Goal: Check status

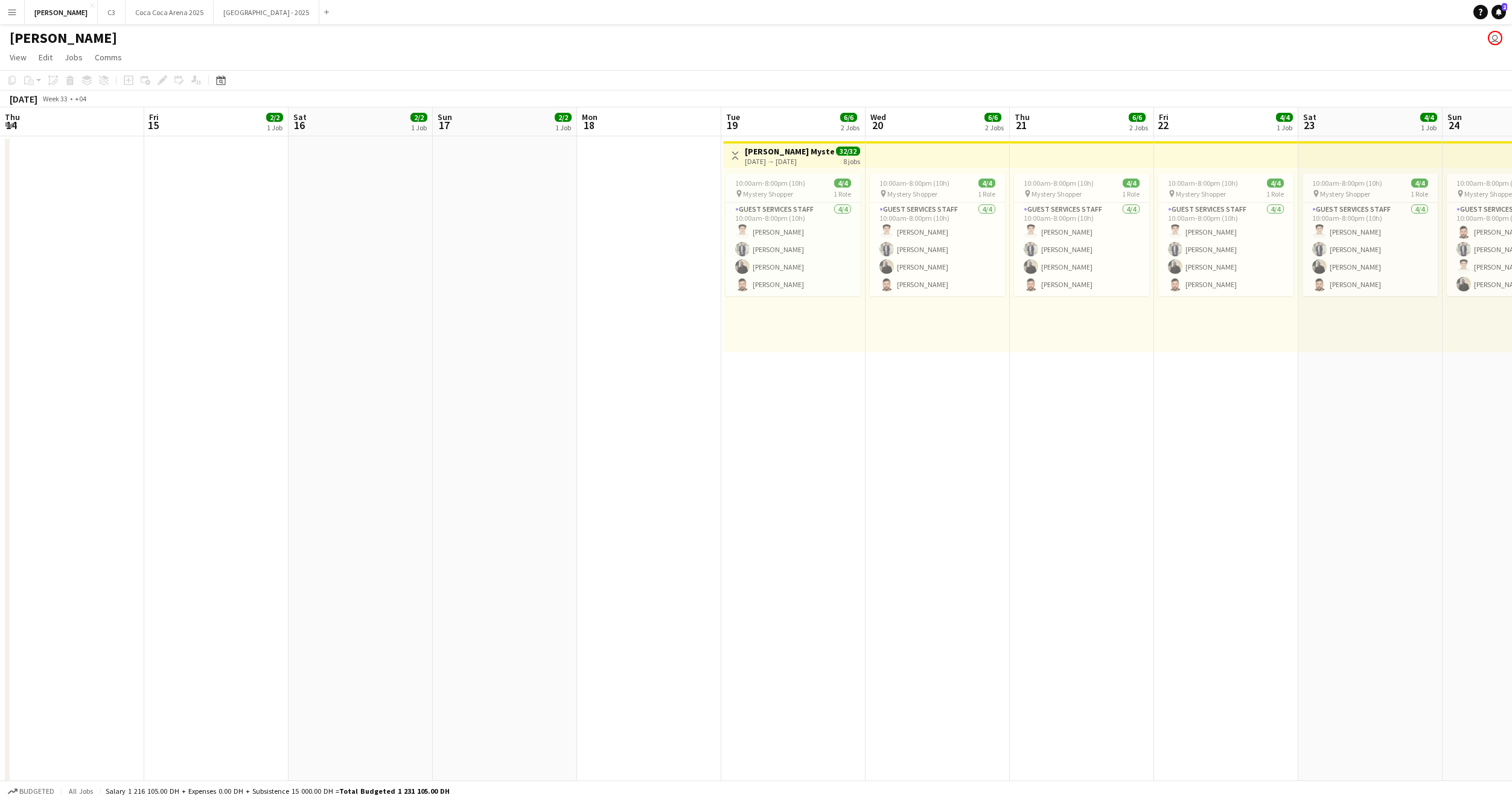
scroll to position [0, 404]
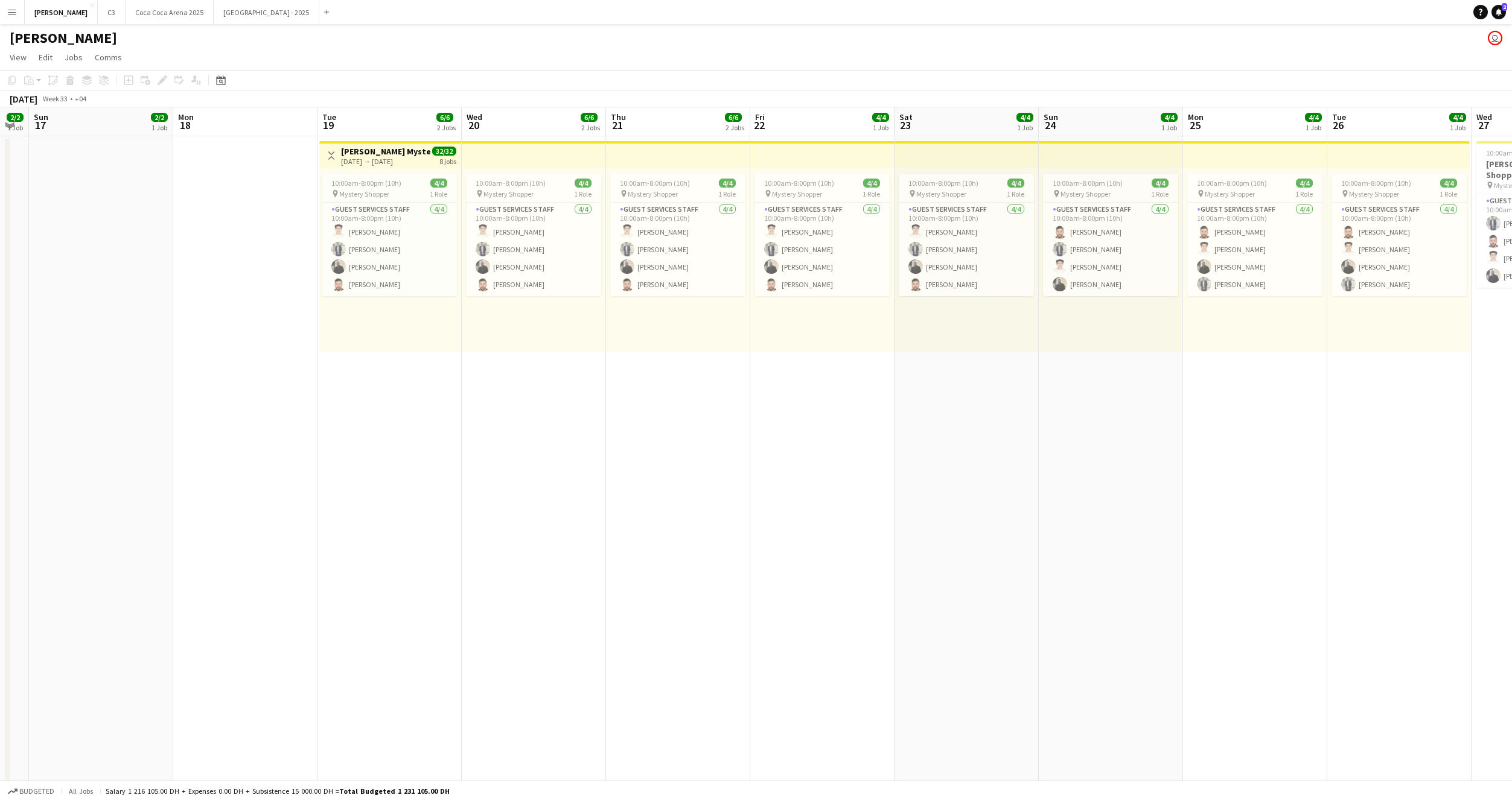
click at [15, 7] on button "Menu" at bounding box center [11, 11] width 24 height 24
click at [172, 90] on link "Status" at bounding box center [182, 90] width 121 height 24
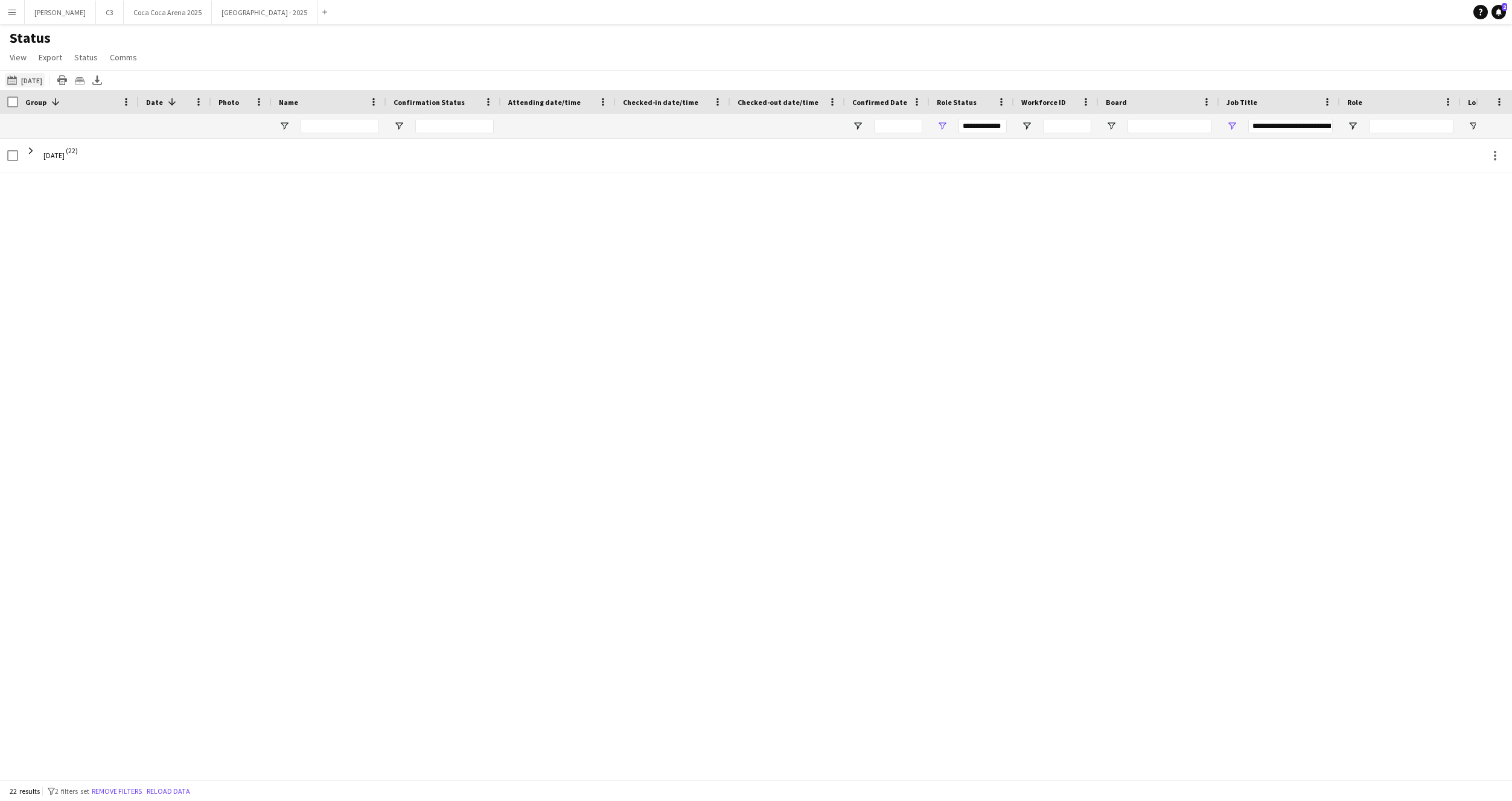
click at [42, 78] on button "[DATE] to [DATE] [DATE]" at bounding box center [25, 80] width 40 height 14
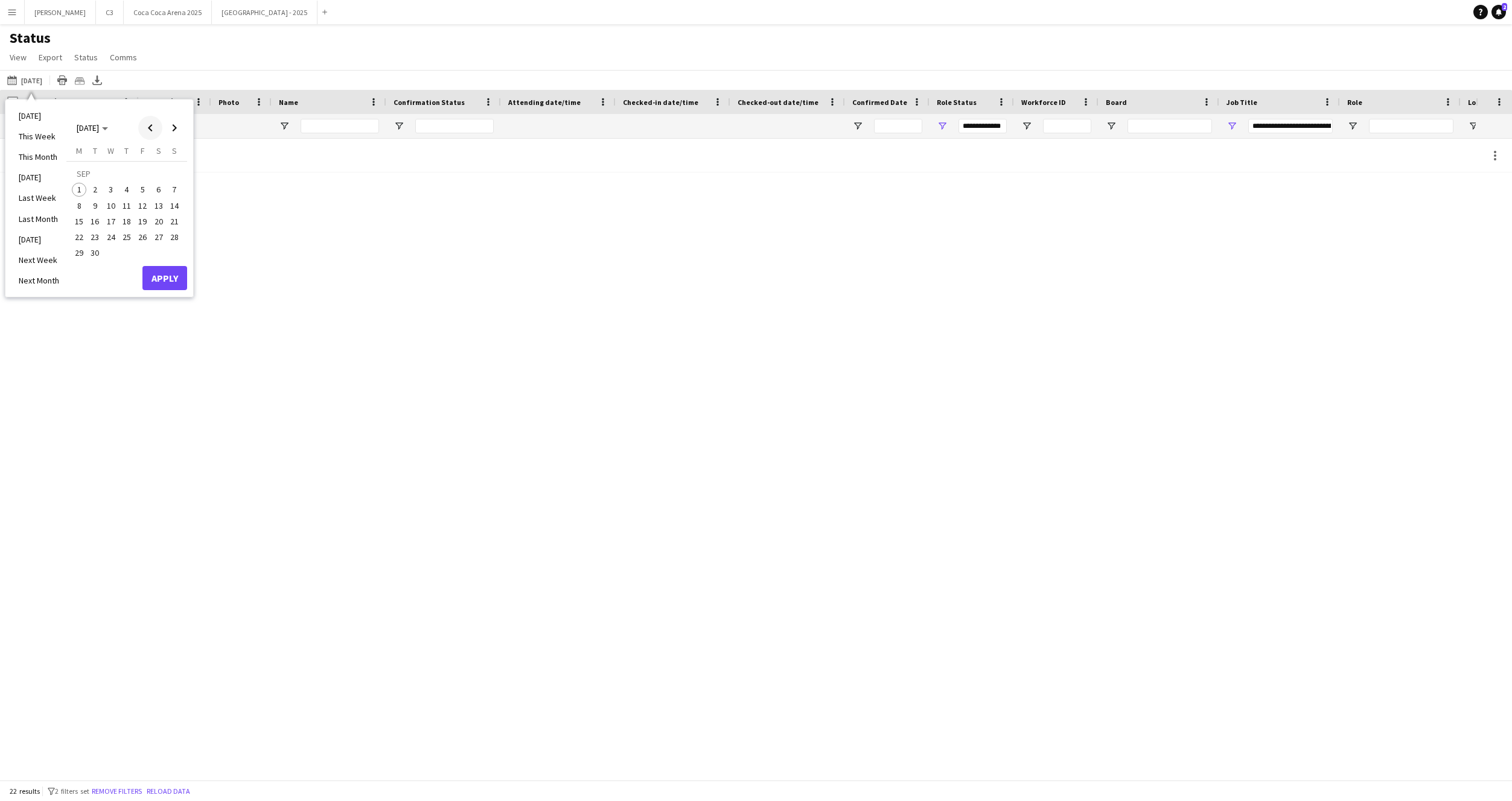
click at [148, 133] on span "Previous month" at bounding box center [150, 127] width 24 height 24
click at [142, 174] on span "1" at bounding box center [142, 175] width 14 height 17
click at [176, 239] on span "31" at bounding box center [174, 239] width 14 height 14
click at [176, 265] on button "Apply" at bounding box center [164, 264] width 45 height 24
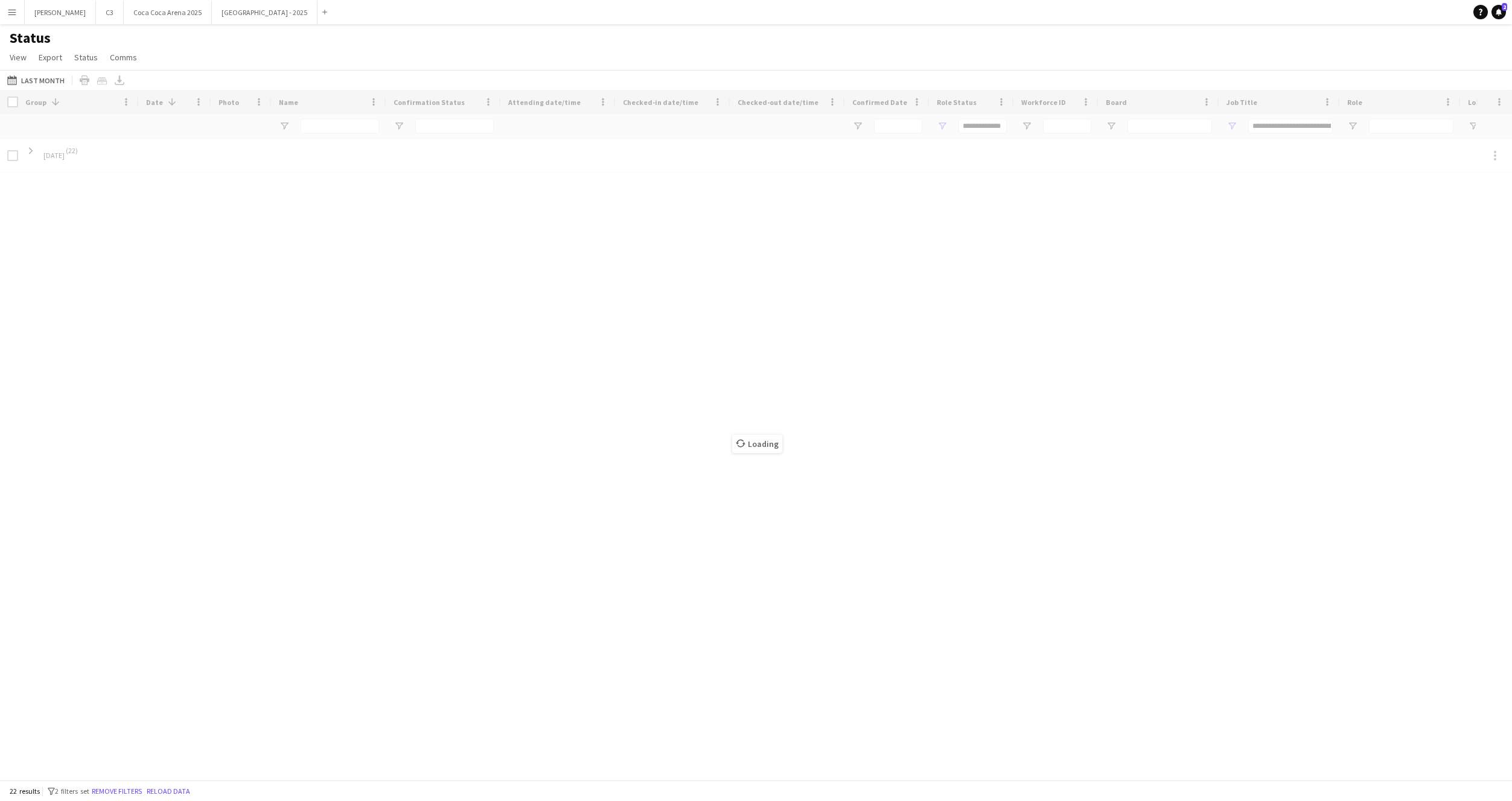
type input "***"
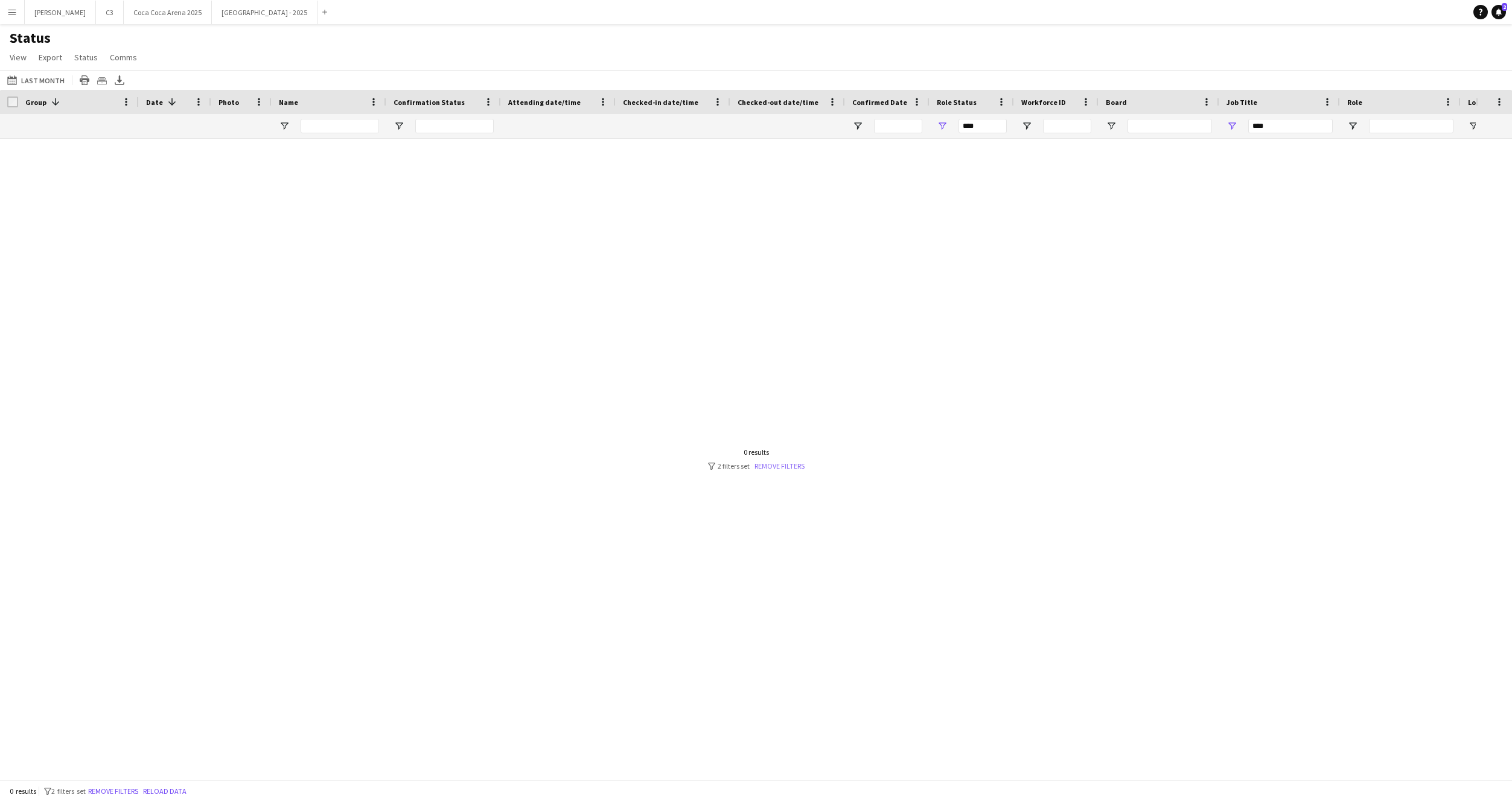
click at [787, 462] on link "Remove filters" at bounding box center [779, 465] width 51 height 9
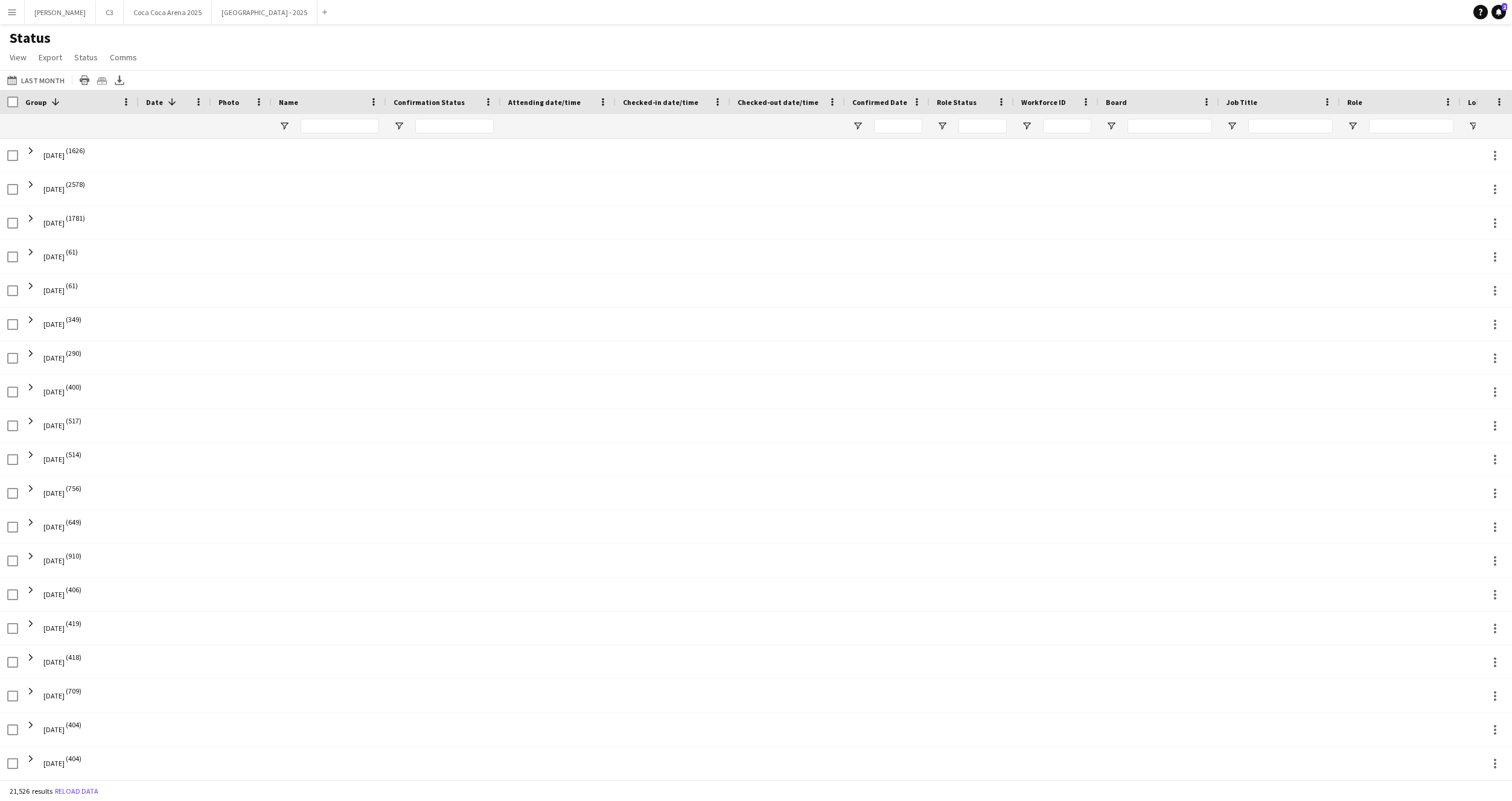
click at [54, 101] on span at bounding box center [55, 101] width 10 height 10
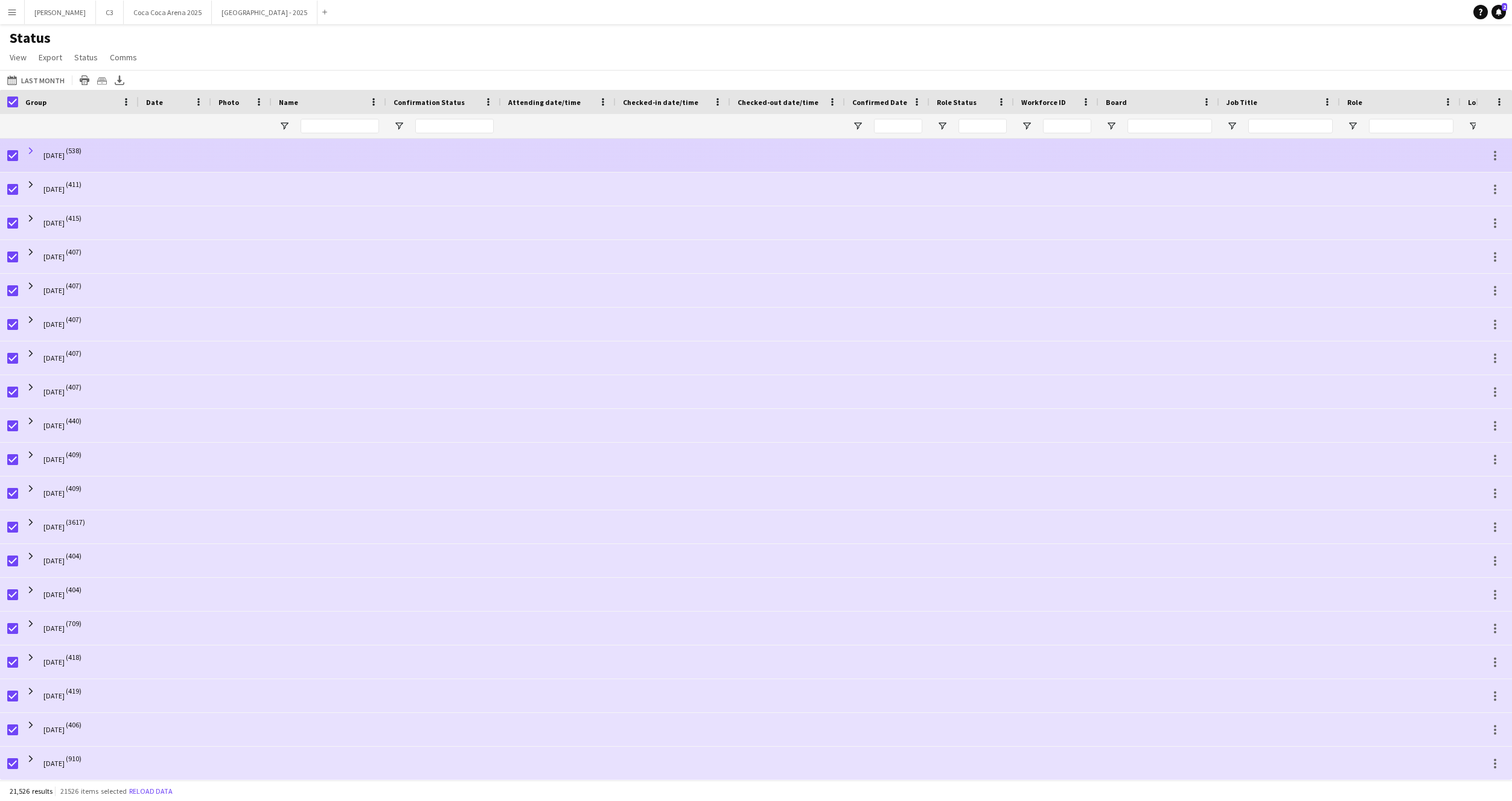
click at [29, 149] on span at bounding box center [31, 150] width 10 height 10
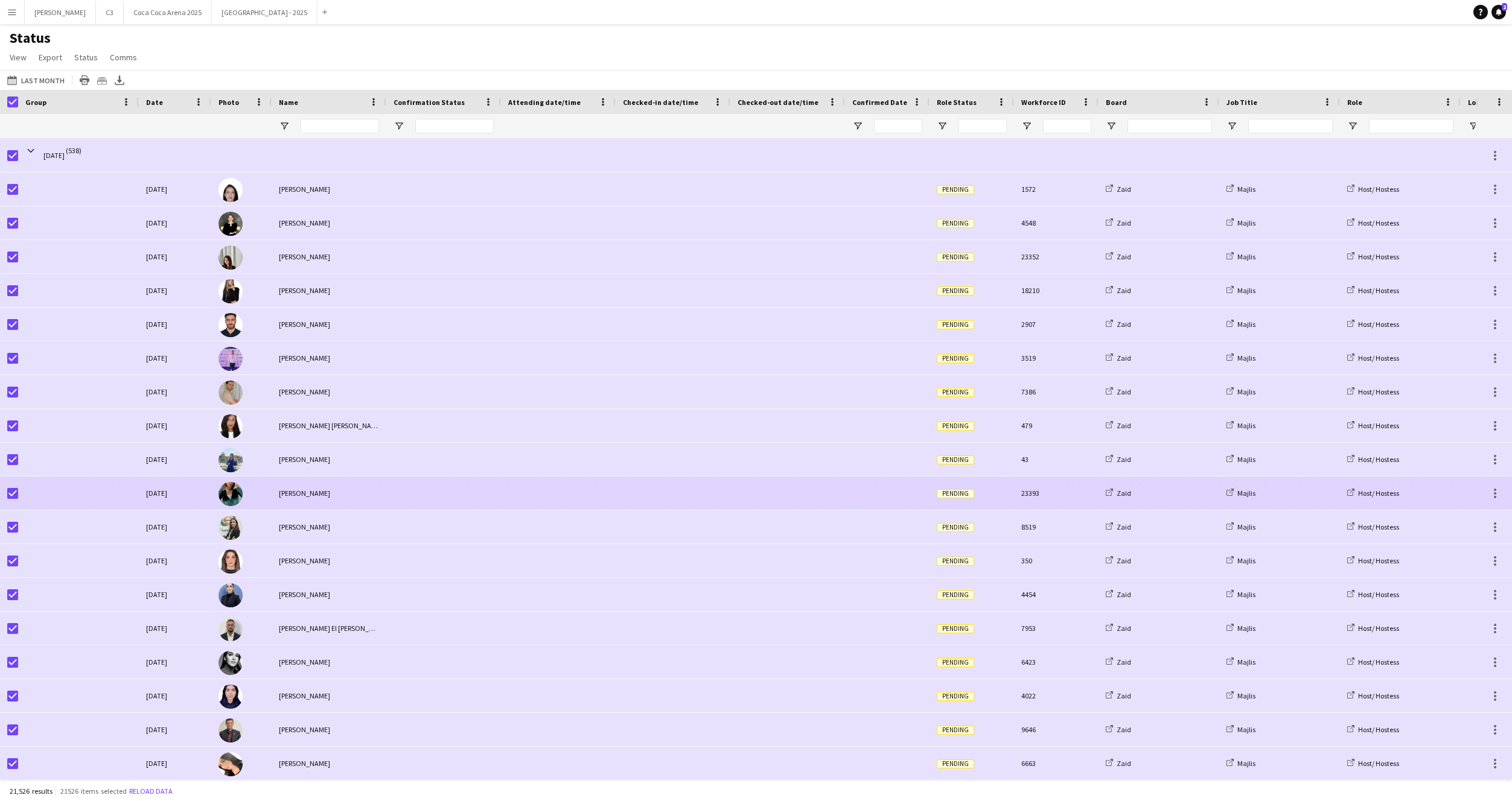
scroll to position [2312, 0]
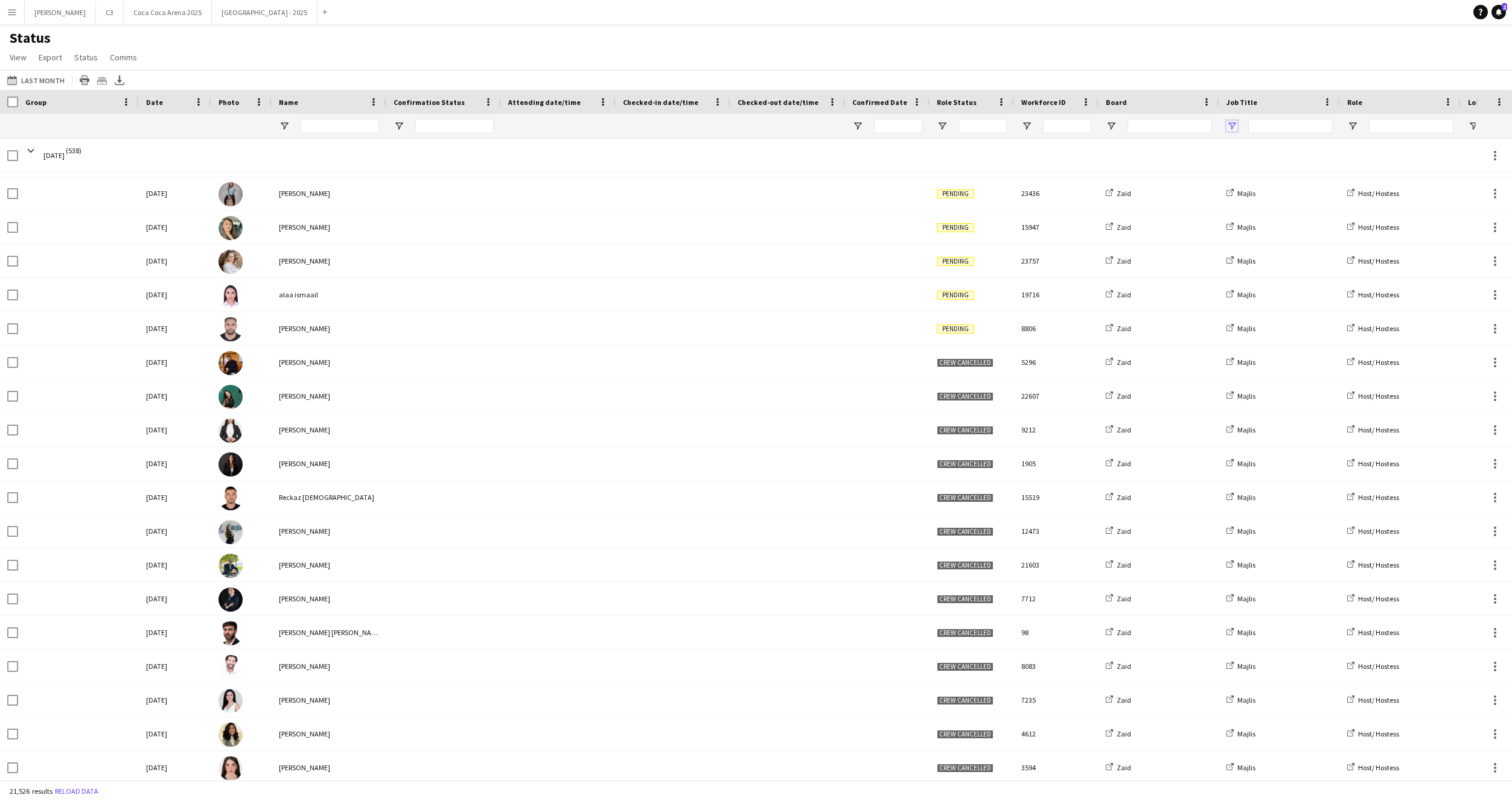
click at [1234, 126] on span "Open Filter Menu" at bounding box center [1232, 126] width 10 height 10
type input "***"
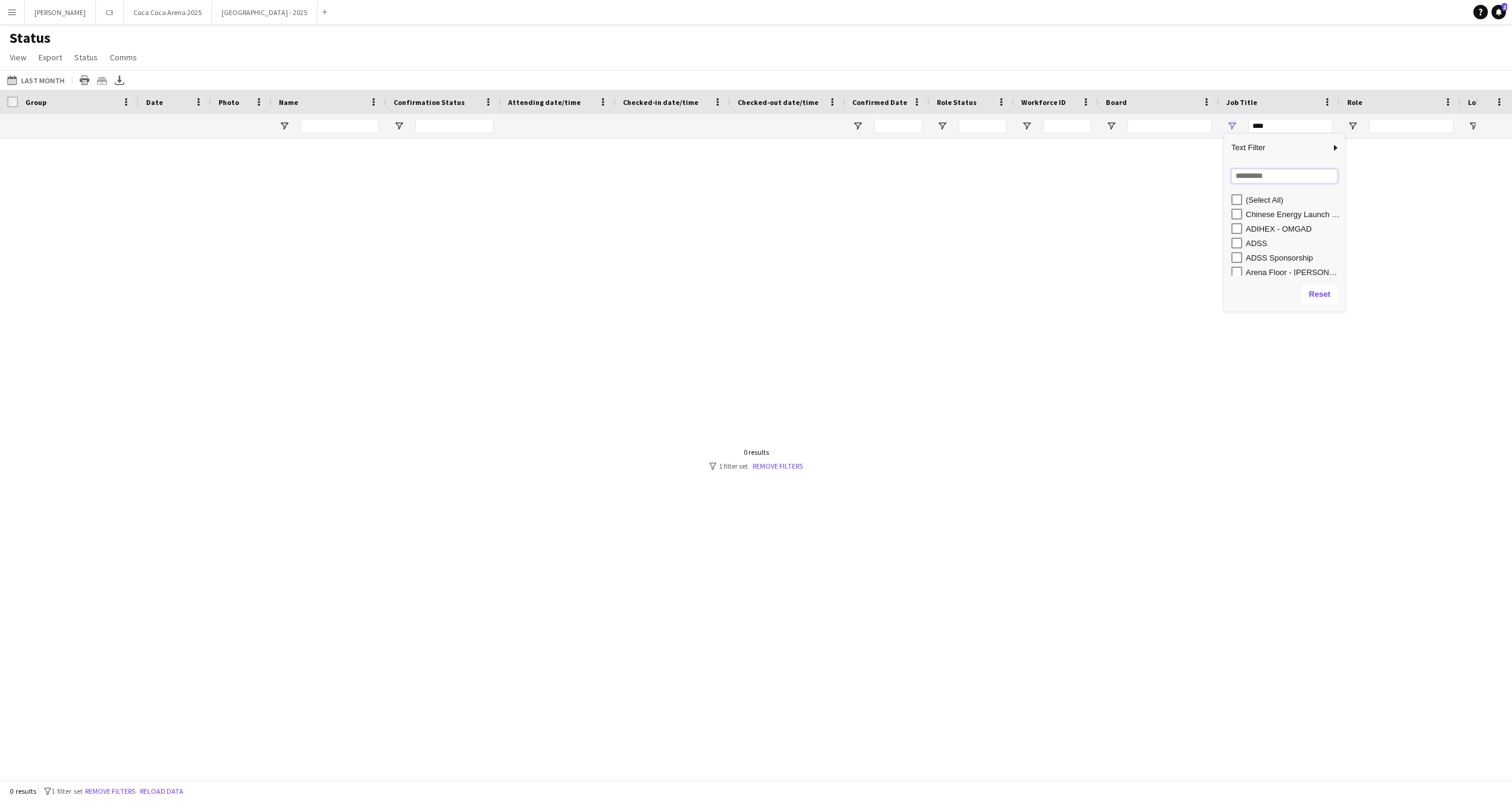
click at [1256, 174] on input "Search filter values" at bounding box center [1284, 175] width 106 height 14
type input "***"
type input "**********"
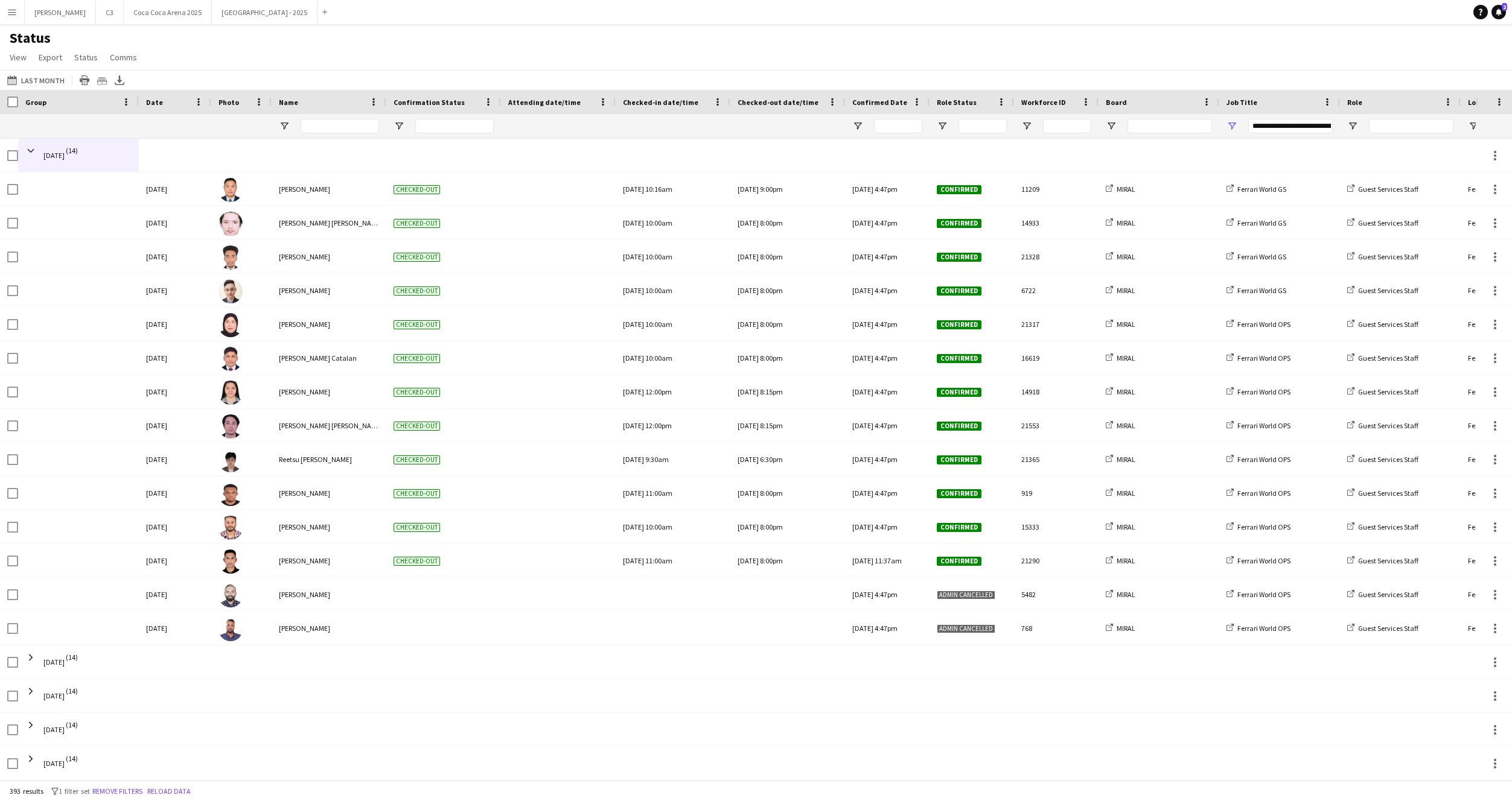
click at [487, 68] on div "Status View Views Default view Attendance Report / F1 Attendance Sheet F1 Group…" at bounding box center [756, 49] width 1512 height 41
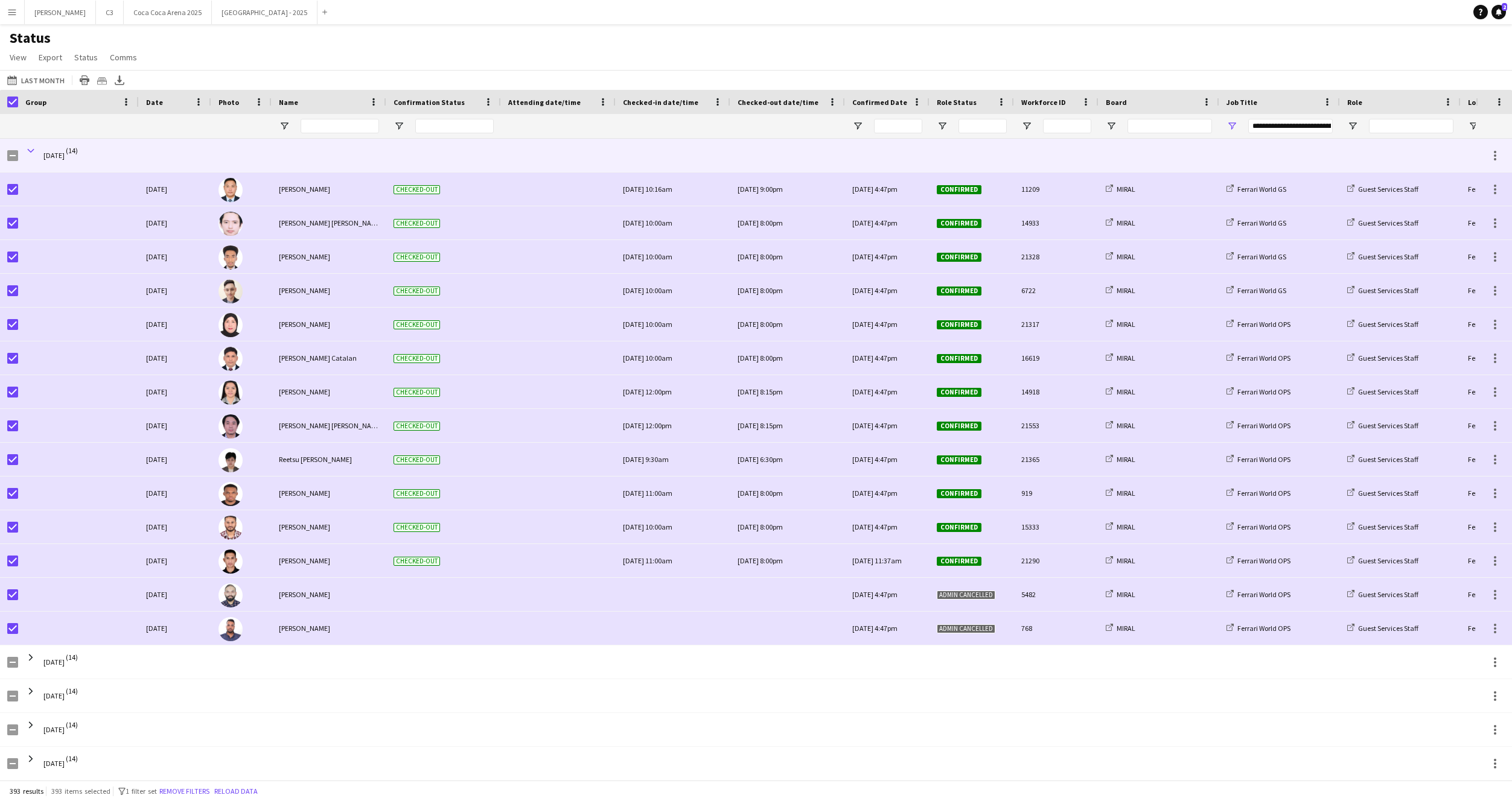
click at [29, 150] on span at bounding box center [31, 150] width 10 height 10
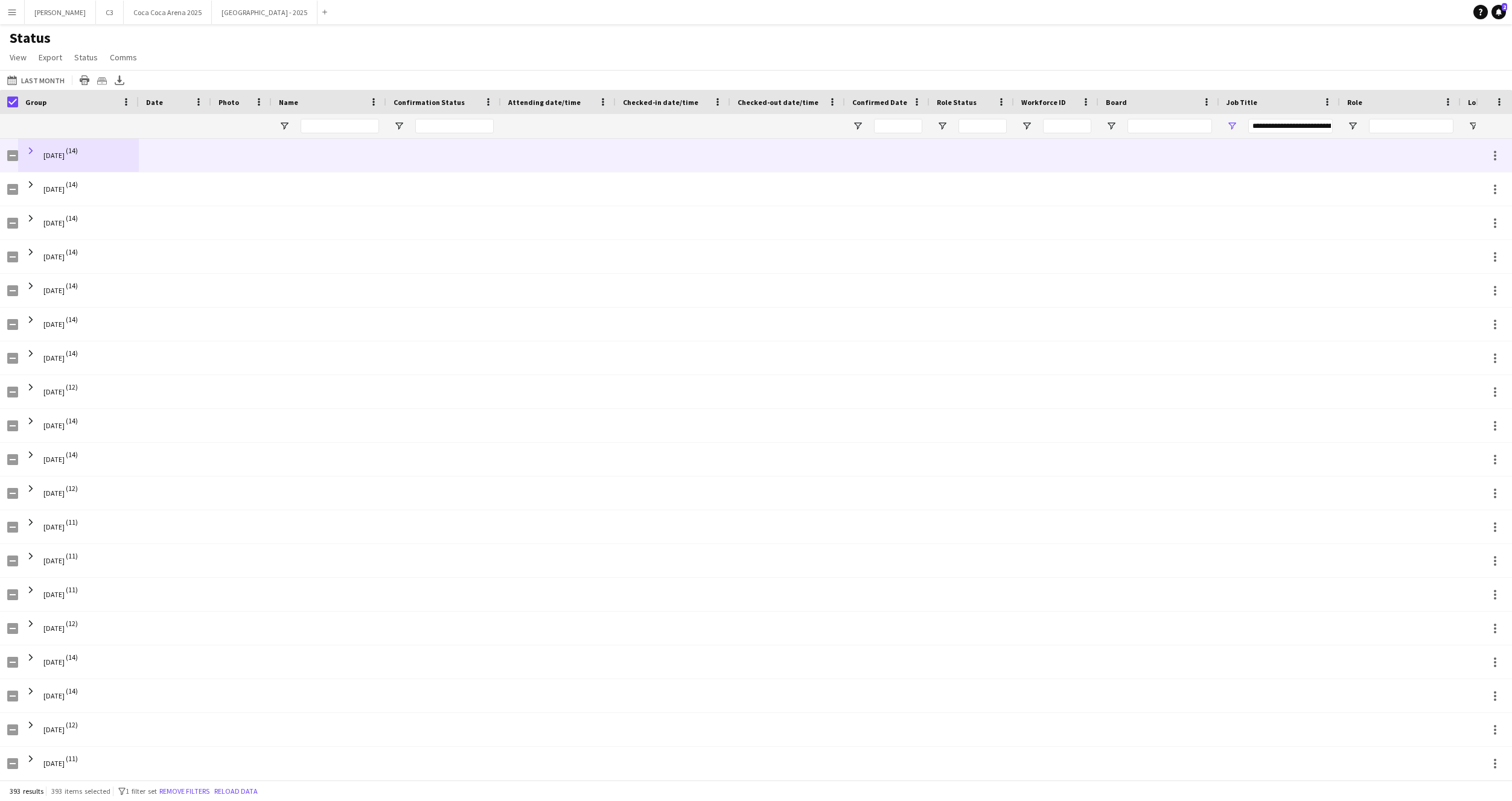
click at [29, 146] on span at bounding box center [31, 150] width 10 height 10
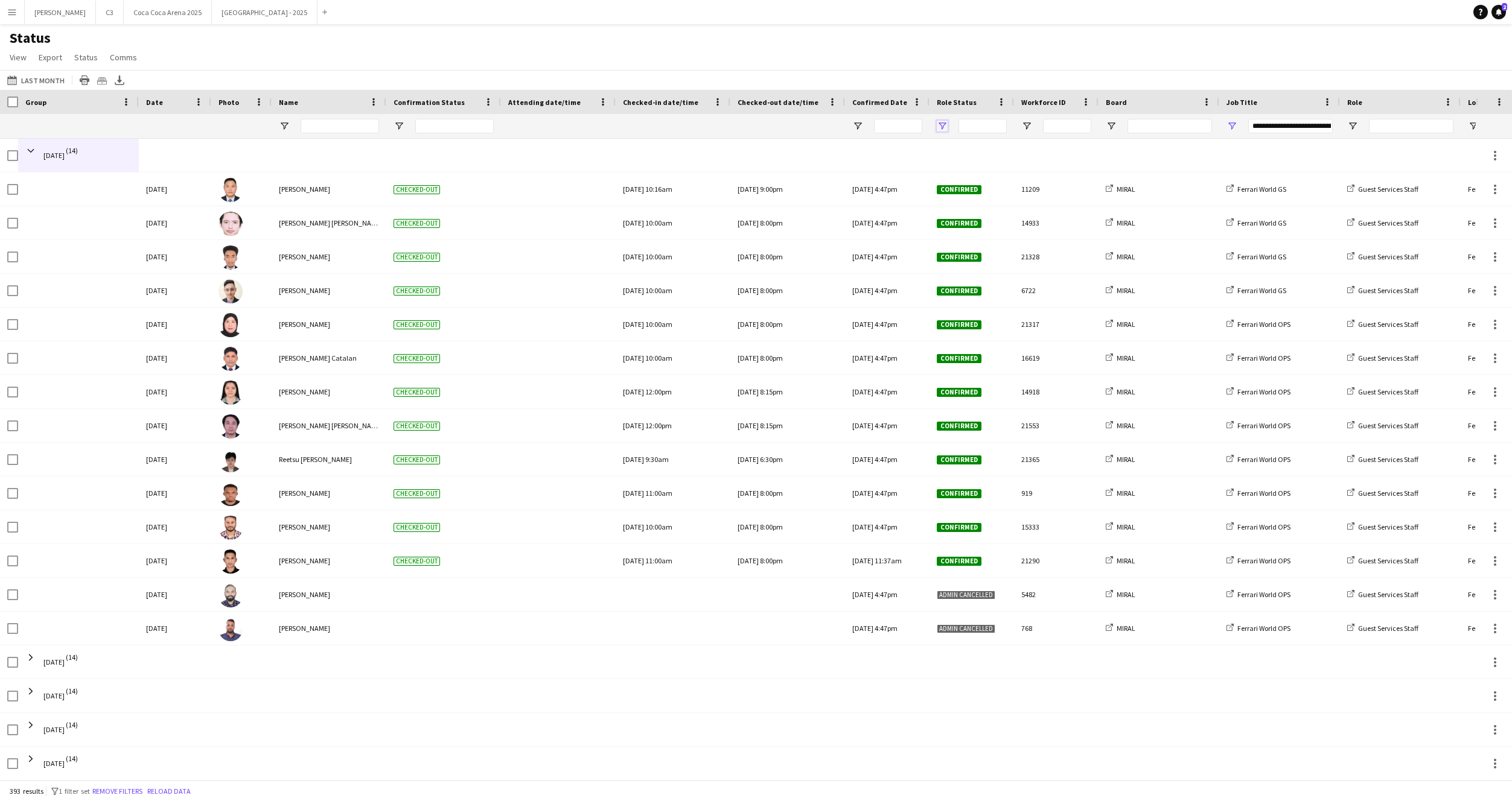
click at [943, 121] on span "Open Filter Menu" at bounding box center [942, 126] width 10 height 10
type input "**********"
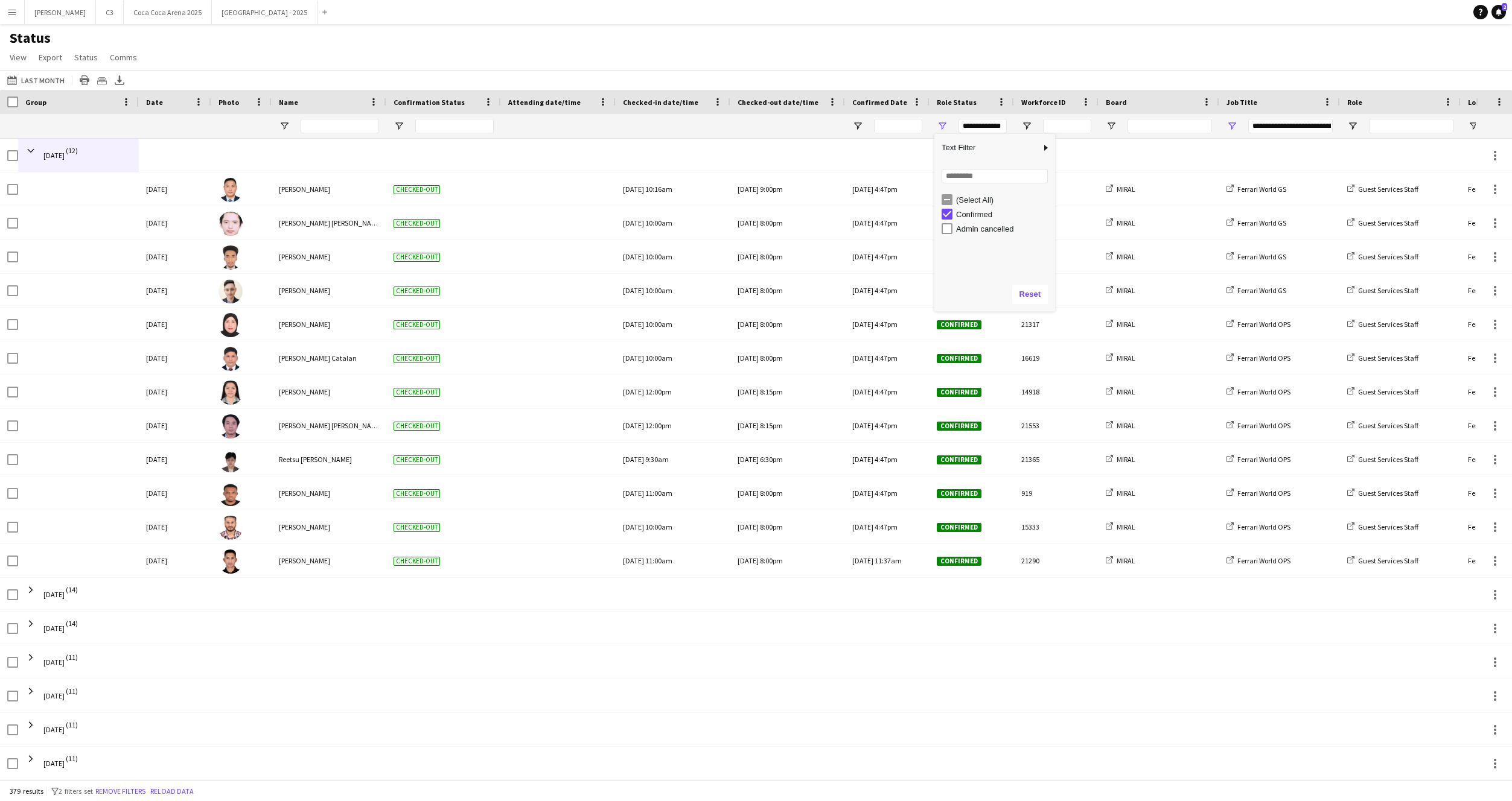
click at [901, 35] on div "Status View Views Default view Attendance Report / F1 Attendance Sheet F1 Group…" at bounding box center [756, 49] width 1512 height 41
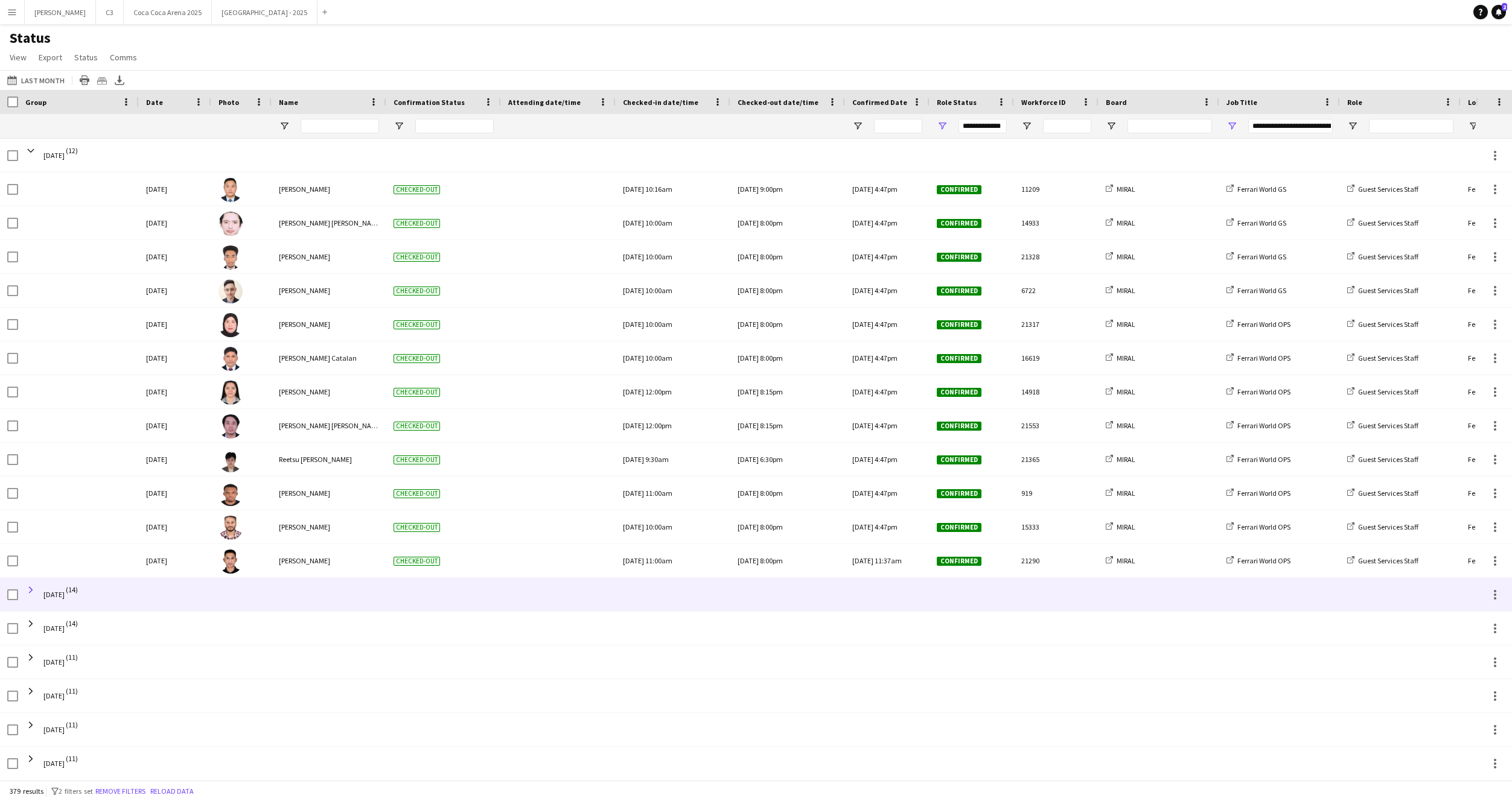
click at [30, 590] on span at bounding box center [31, 589] width 10 height 10
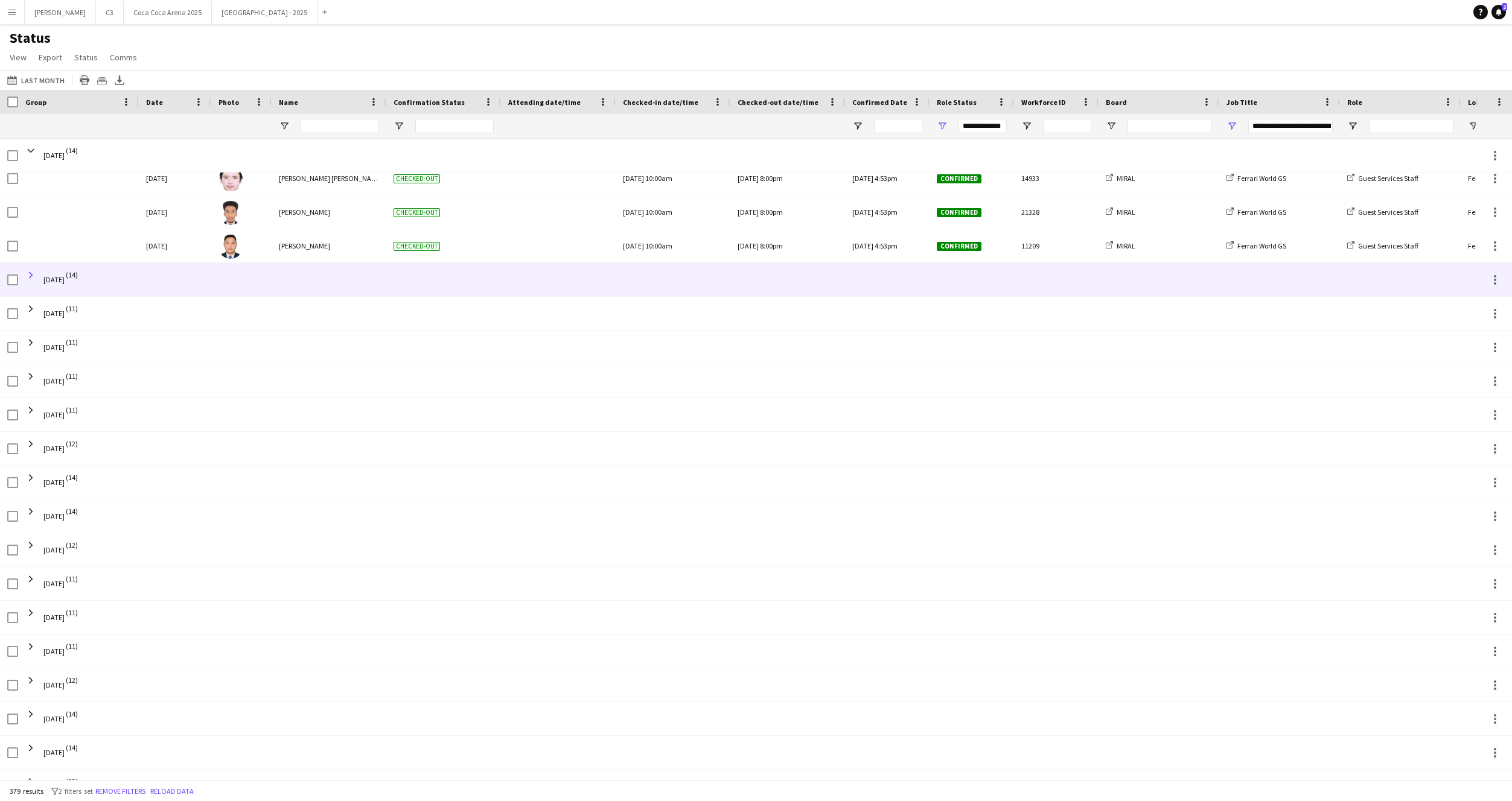
click at [30, 273] on span at bounding box center [31, 275] width 10 height 10
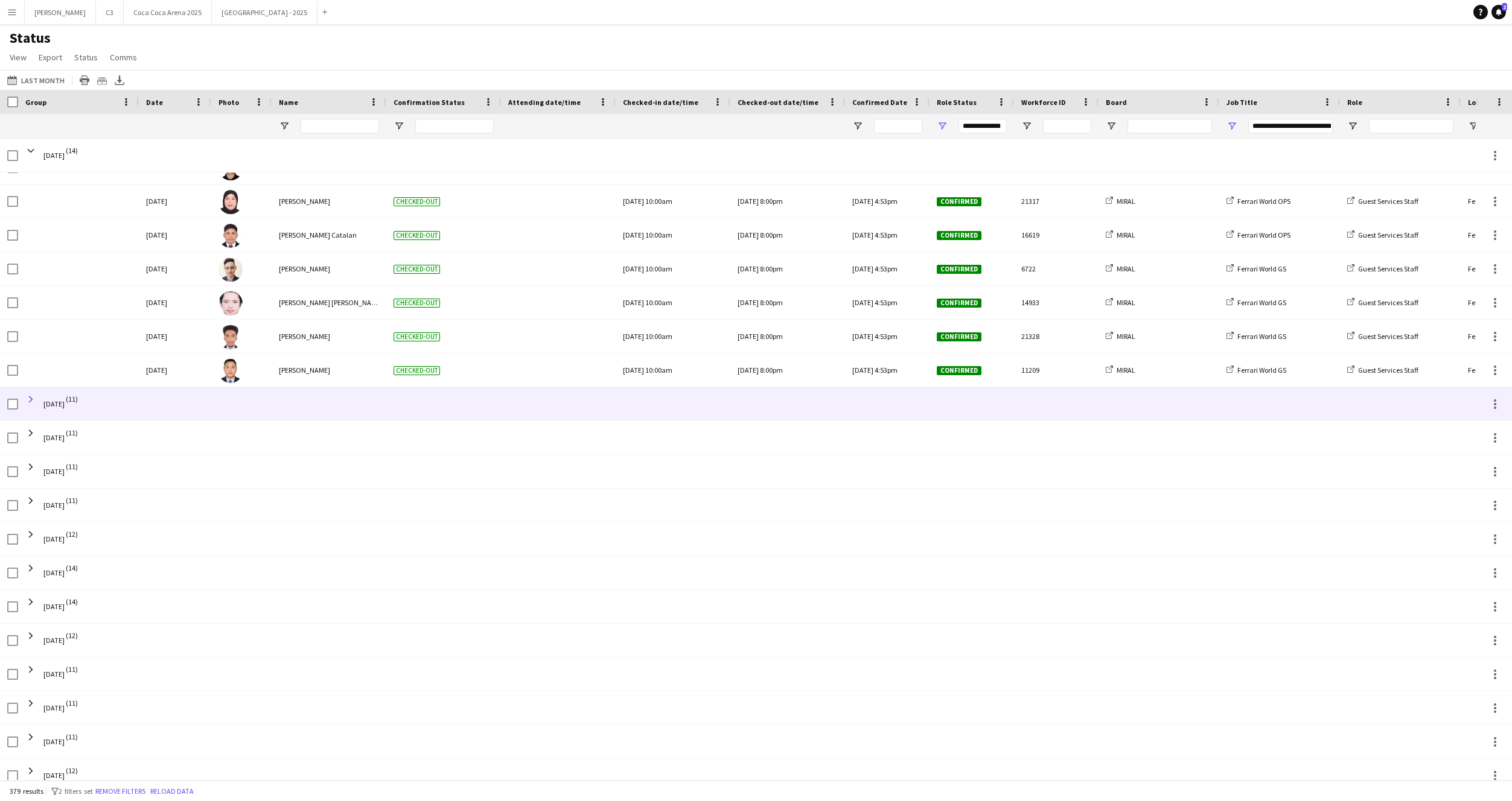
click at [32, 400] on span at bounding box center [31, 399] width 10 height 10
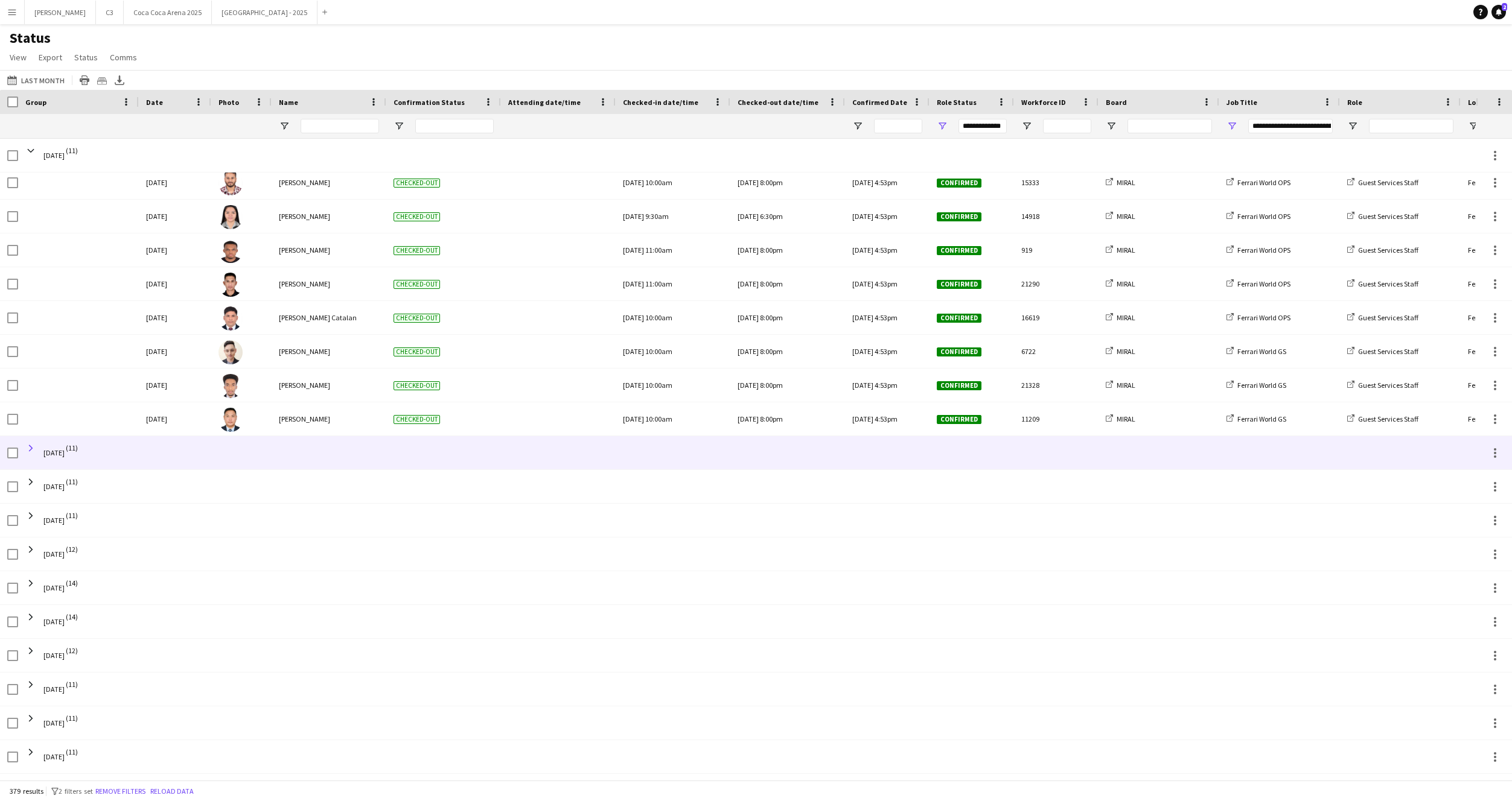
click at [31, 449] on span at bounding box center [31, 447] width 10 height 10
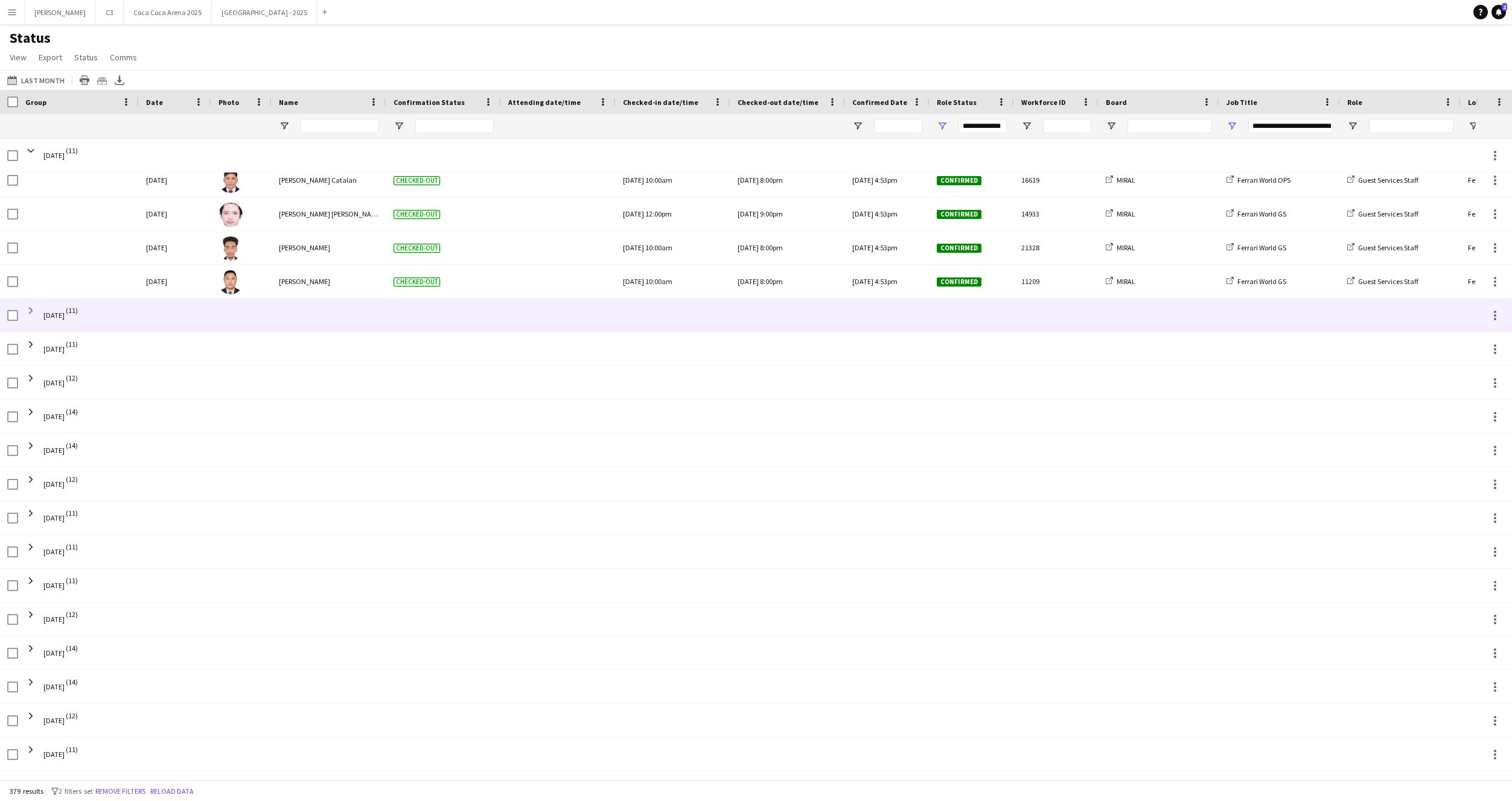
click at [31, 310] on span at bounding box center [31, 310] width 10 height 10
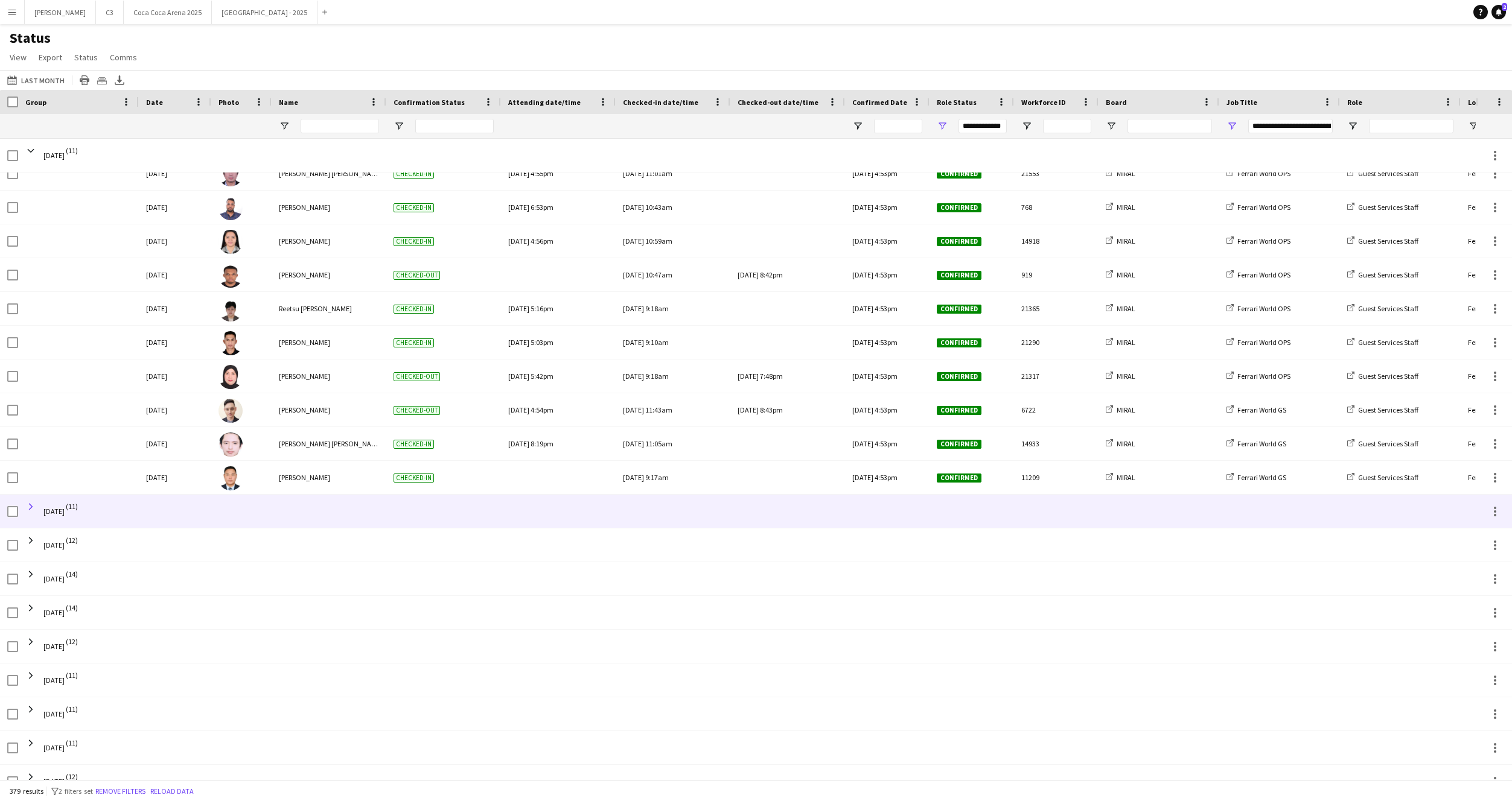
click at [27, 505] on span at bounding box center [31, 506] width 10 height 10
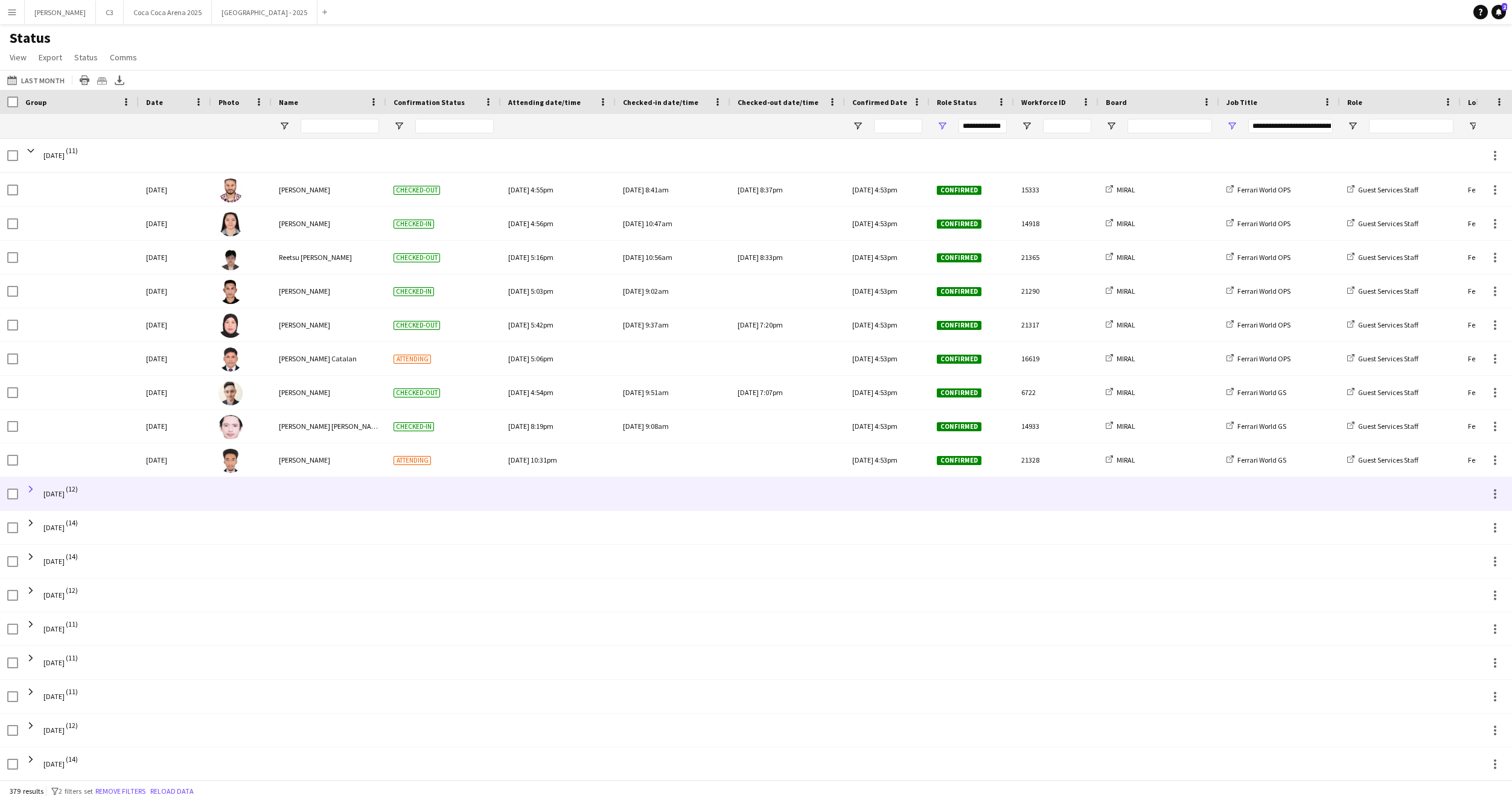
click at [32, 489] on span at bounding box center [31, 488] width 10 height 10
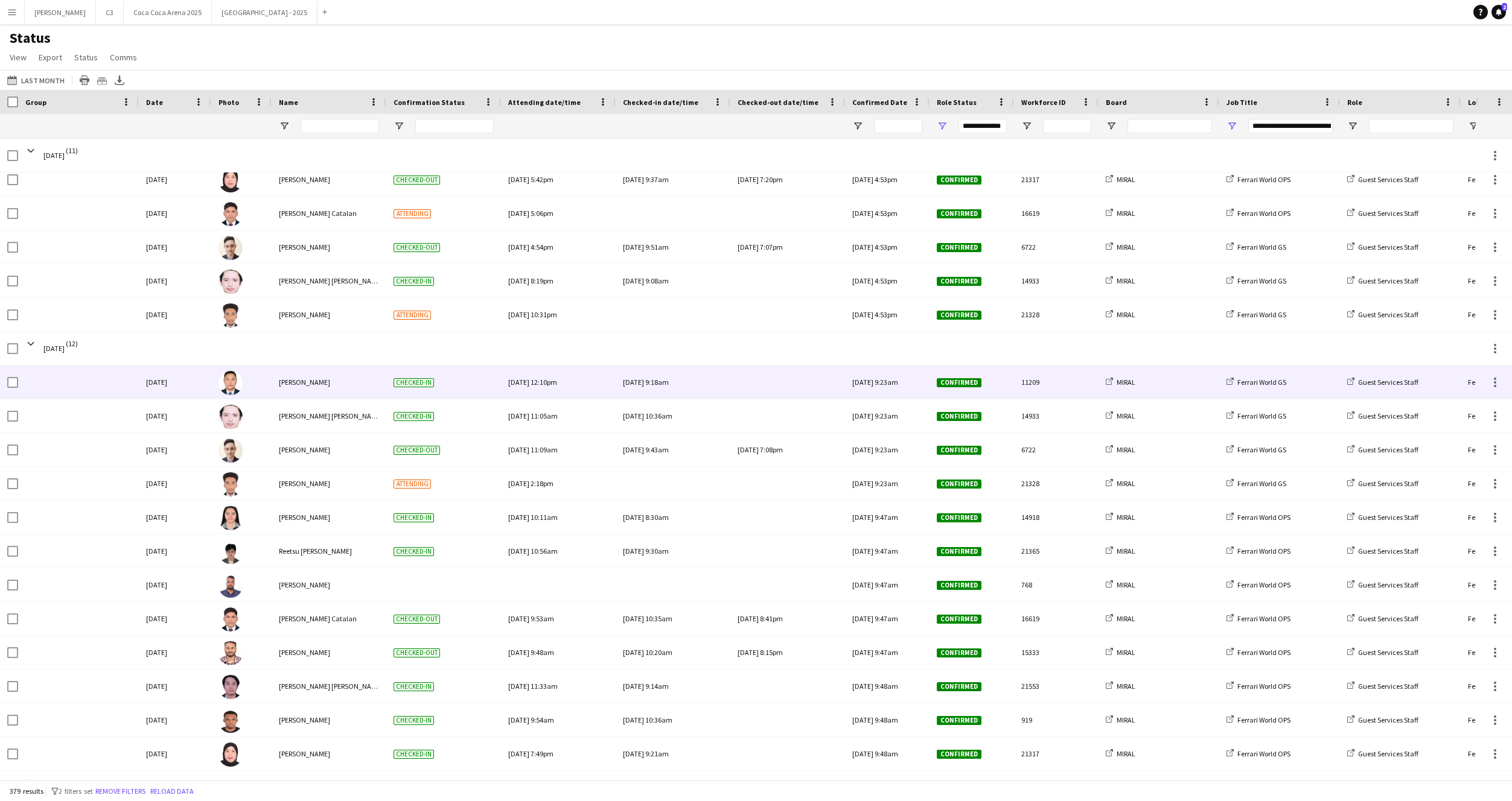
click at [700, 375] on div "[DATE] 9:18am" at bounding box center [673, 381] width 100 height 33
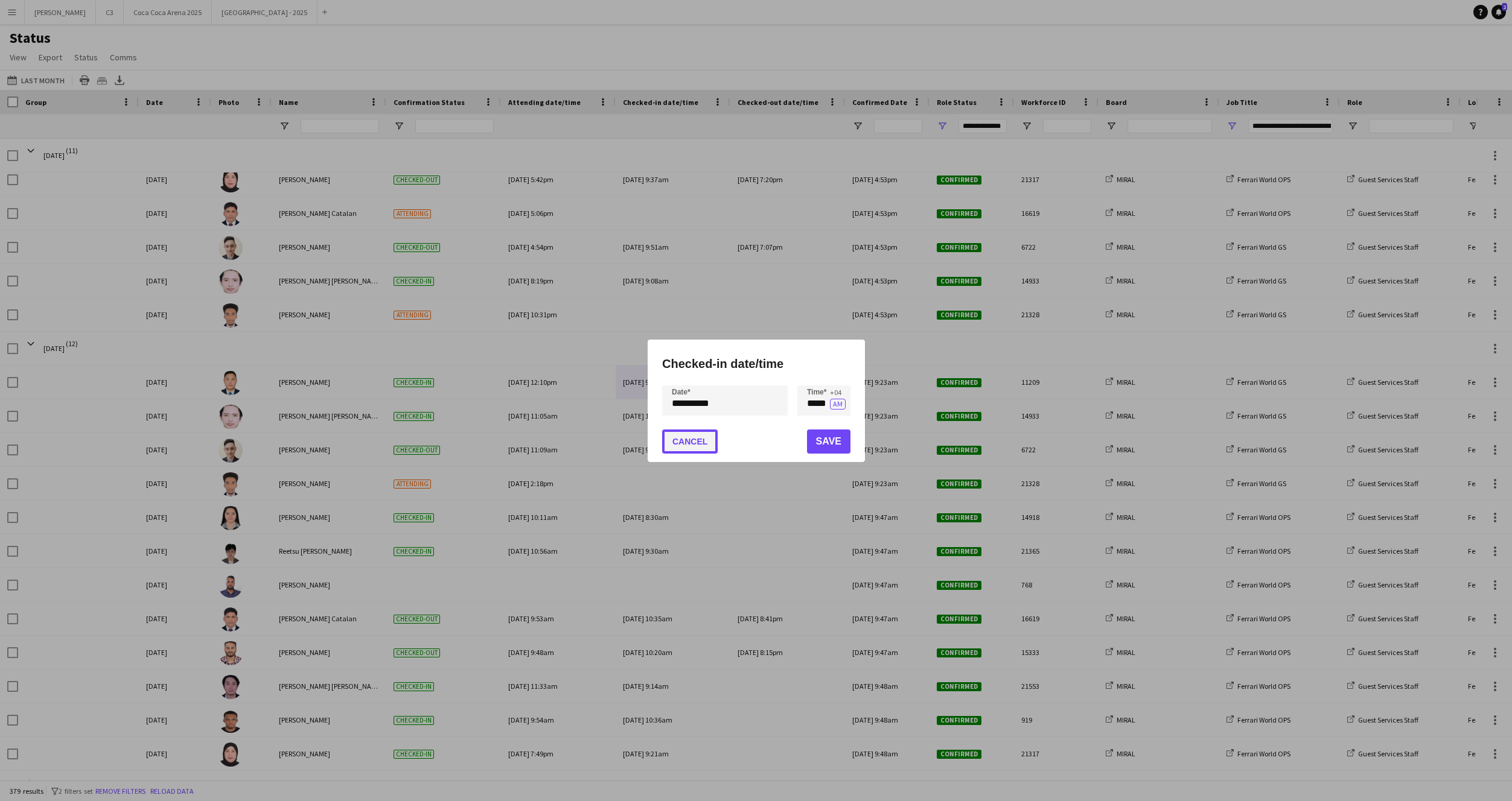
click at [686, 443] on button "Cancel" at bounding box center [690, 442] width 55 height 24
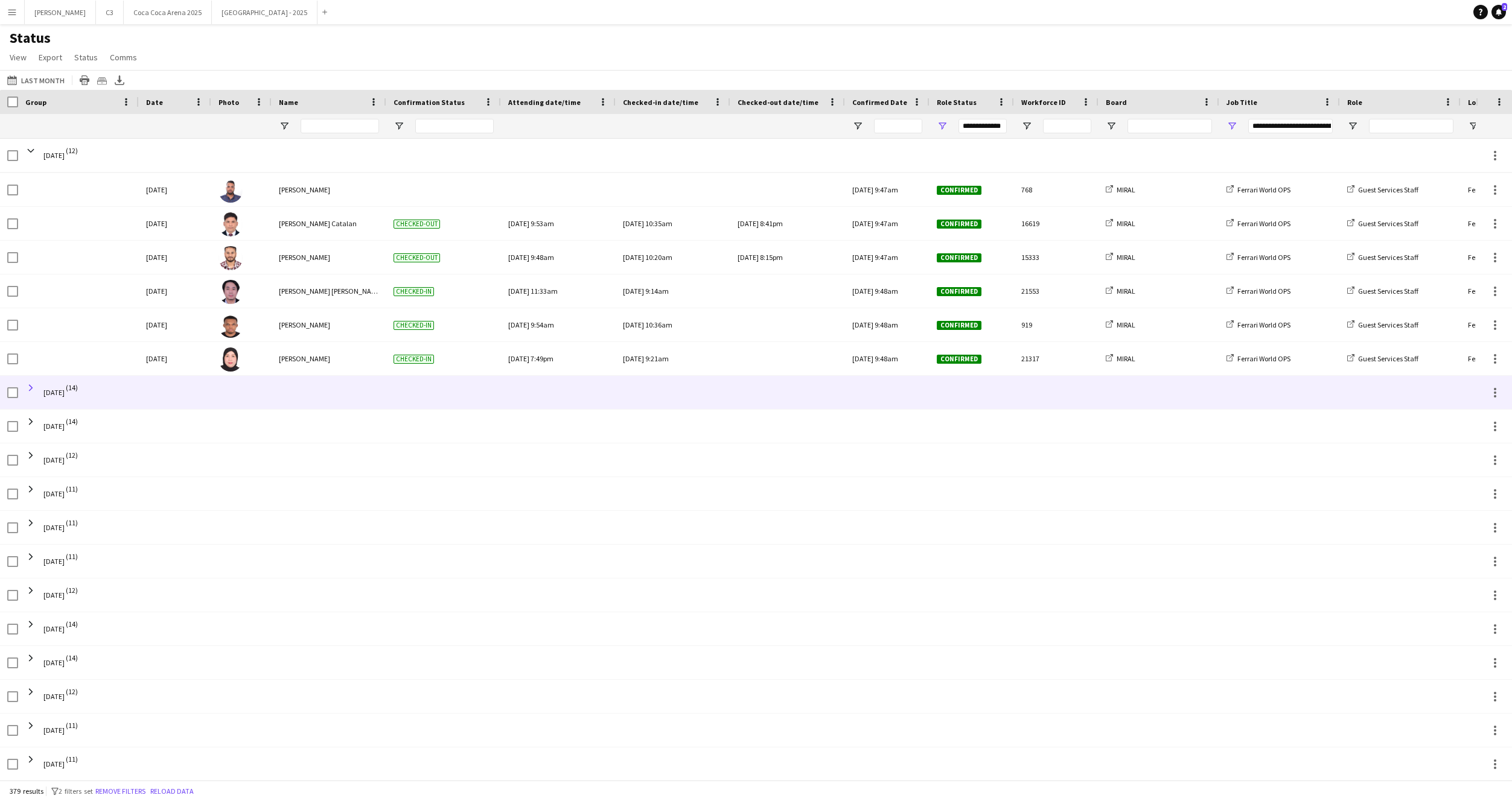
click at [29, 388] on span at bounding box center [31, 387] width 10 height 10
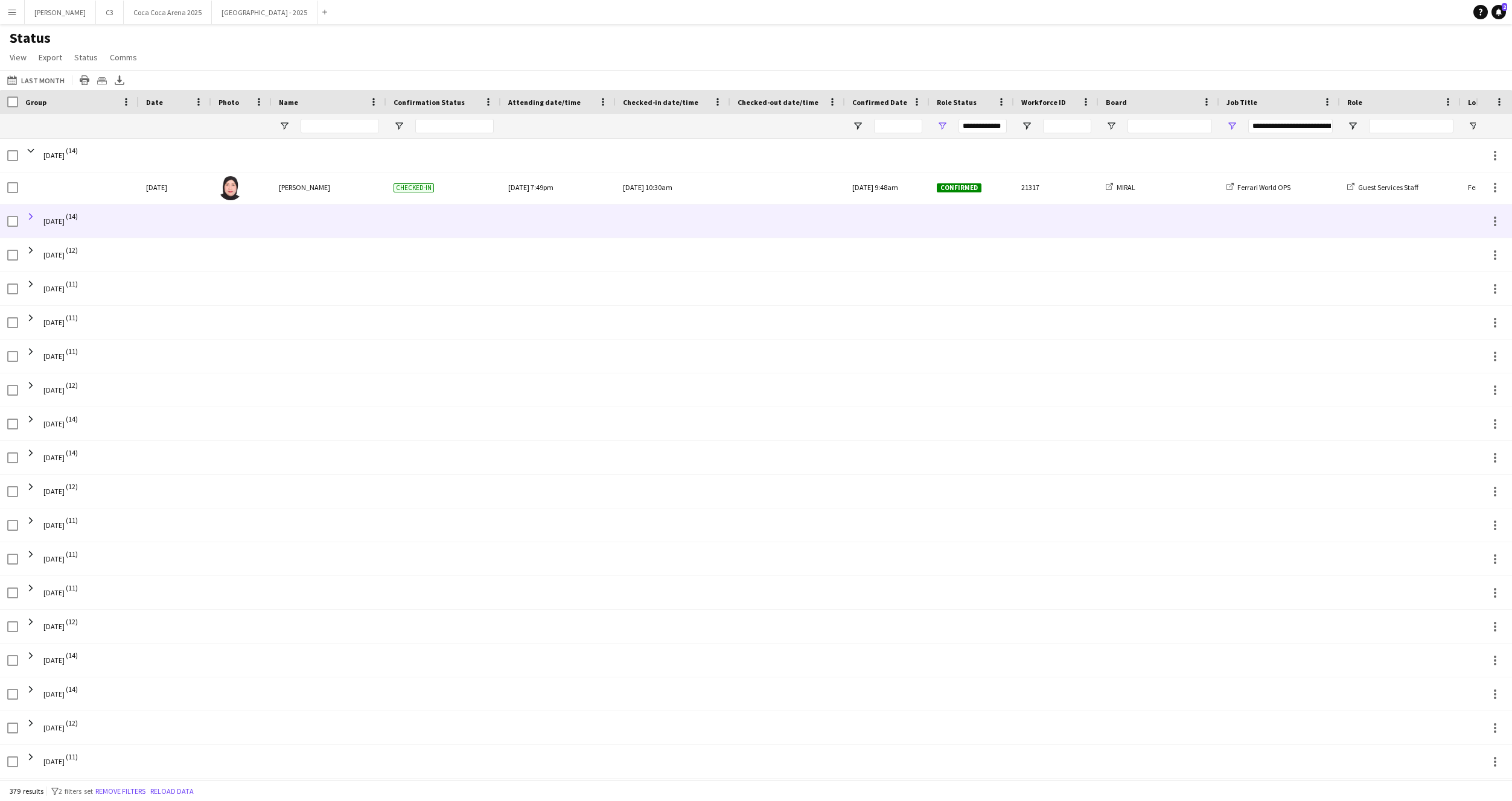
click at [31, 216] on span at bounding box center [31, 216] width 10 height 10
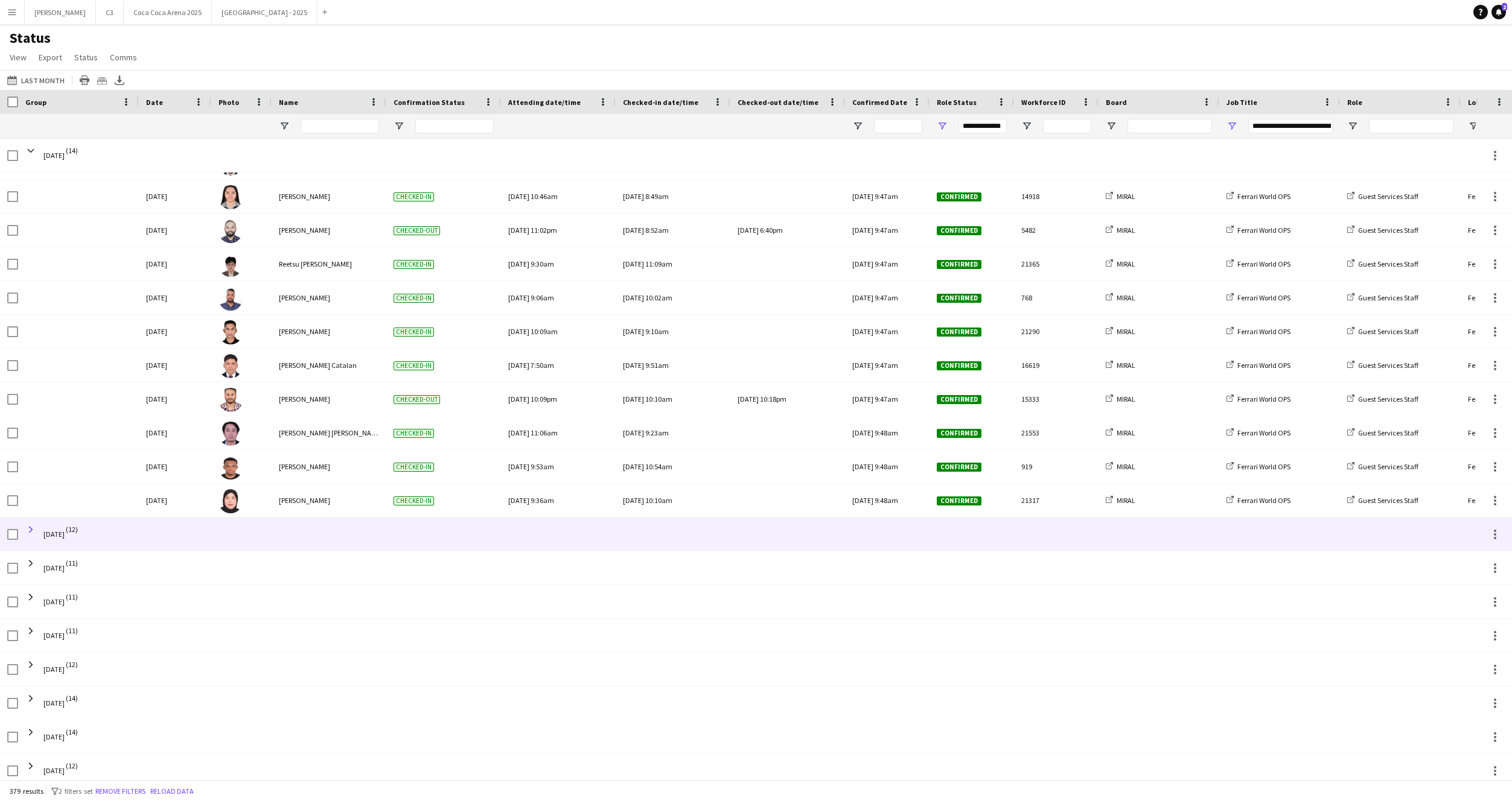
click at [31, 526] on span at bounding box center [31, 529] width 10 height 10
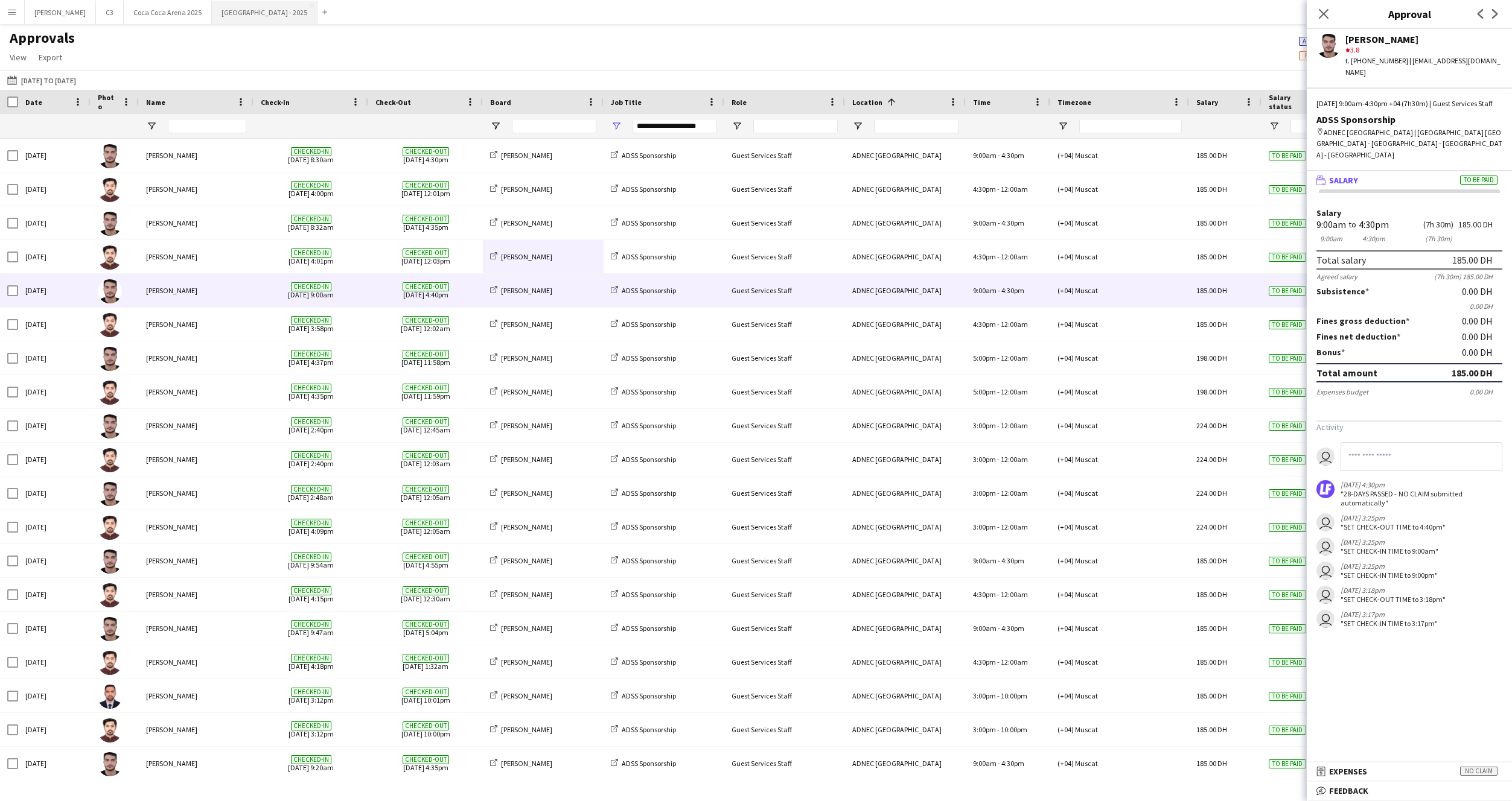
click at [215, 21] on button "Etihad Arena - 2025 Close" at bounding box center [264, 12] width 106 height 24
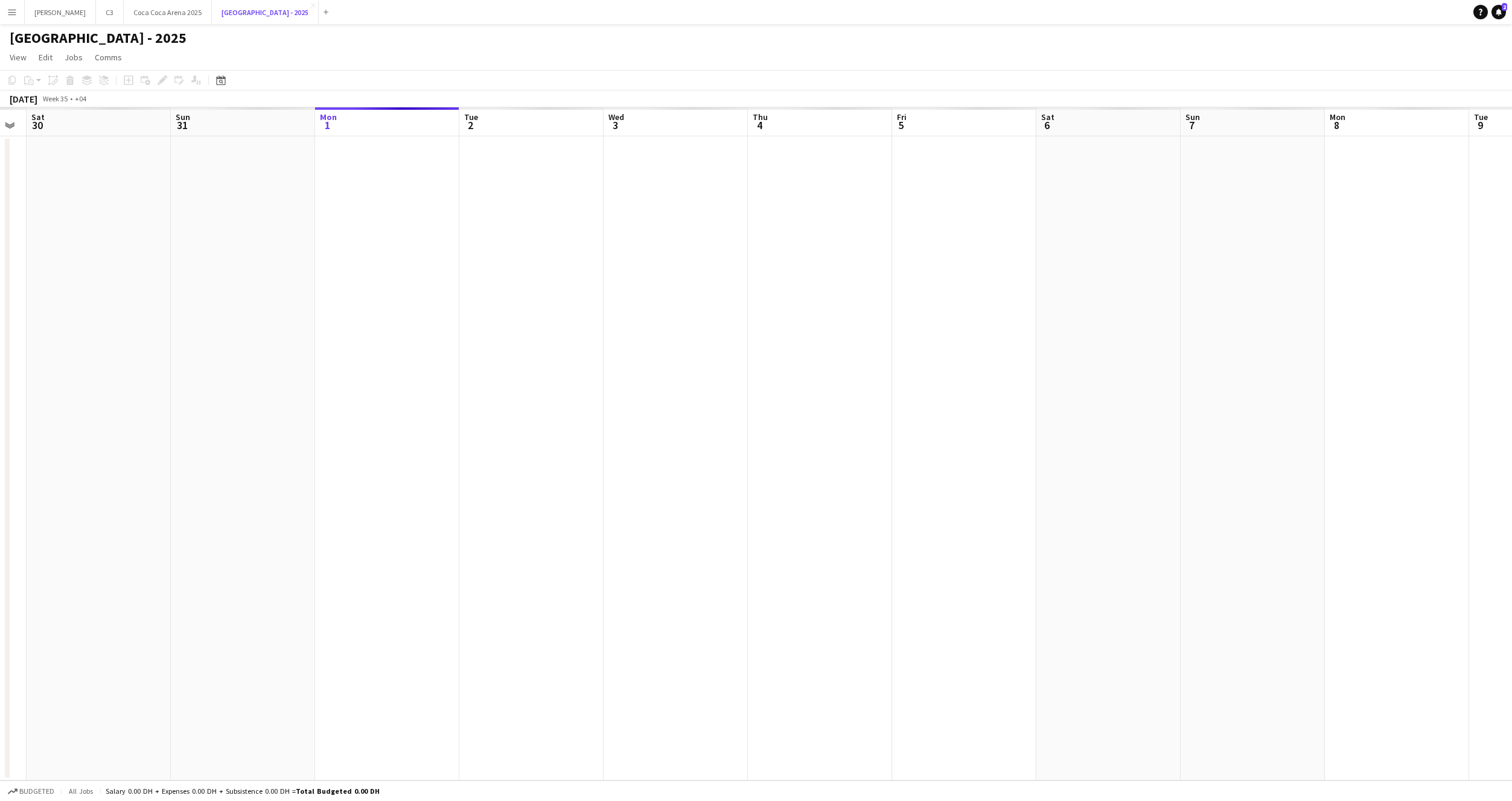
scroll to position [0, 249]
click at [127, 19] on button "Coca Coca Arena 2025 Close" at bounding box center [168, 12] width 88 height 24
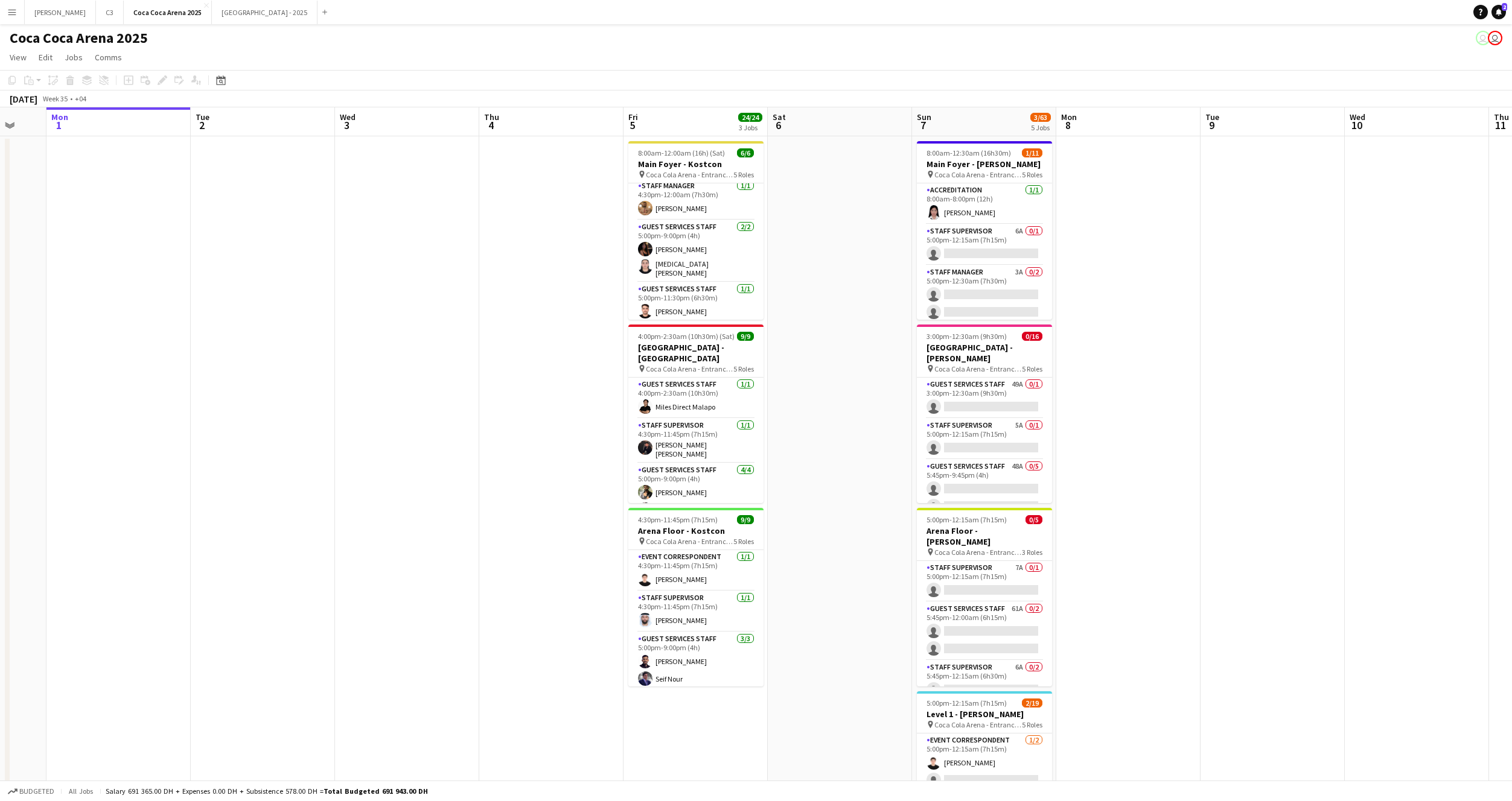
click at [10, 9] on app-icon "Menu" at bounding box center [12, 12] width 10 height 10
click at [160, 70] on link "My Workforce" at bounding box center [182, 65] width 121 height 24
